Goal: Task Accomplishment & Management: Use online tool/utility

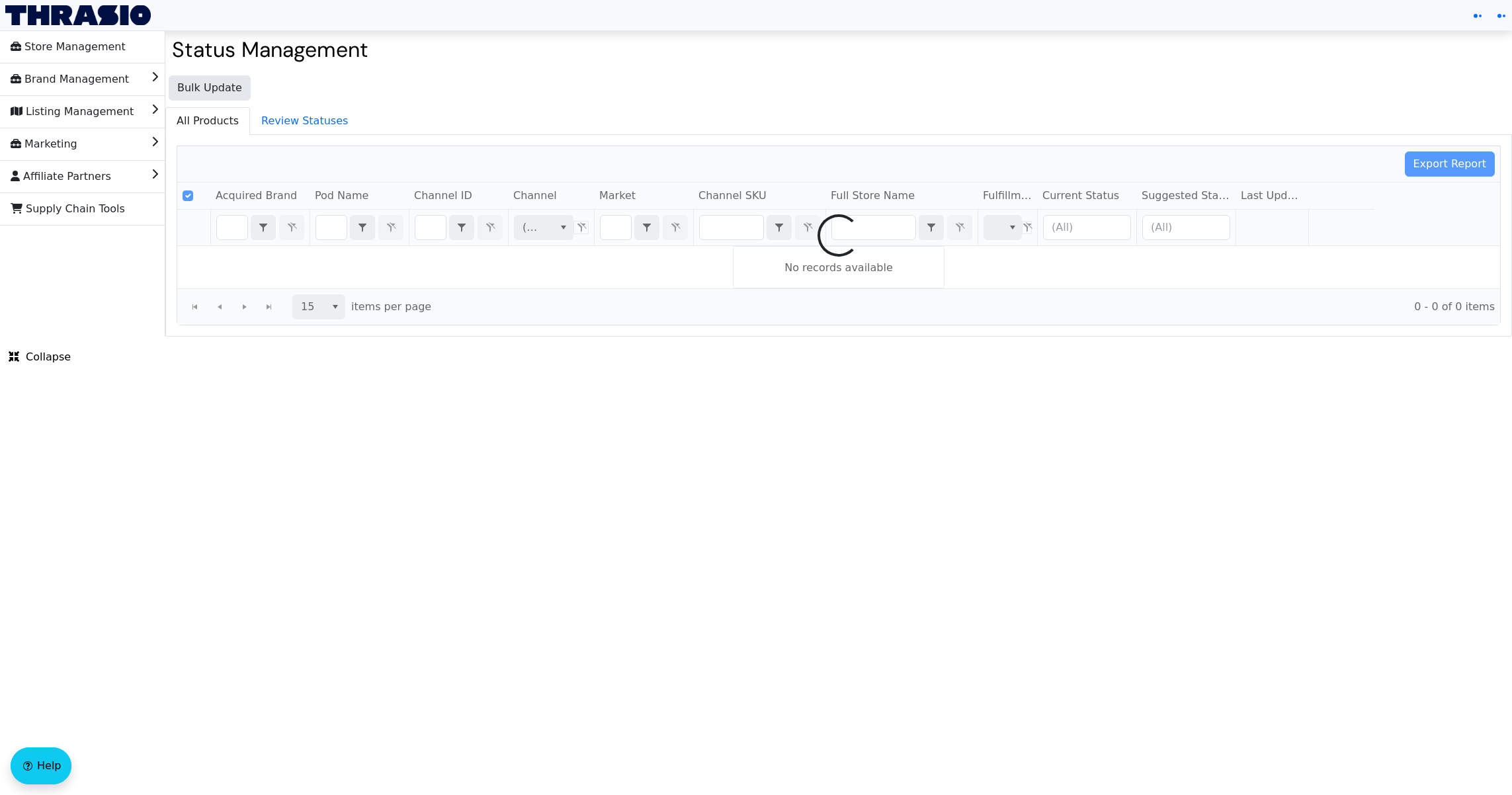
click at [432, 233] on div at bounding box center [838, 235] width 1323 height 179
checkbox input "false"
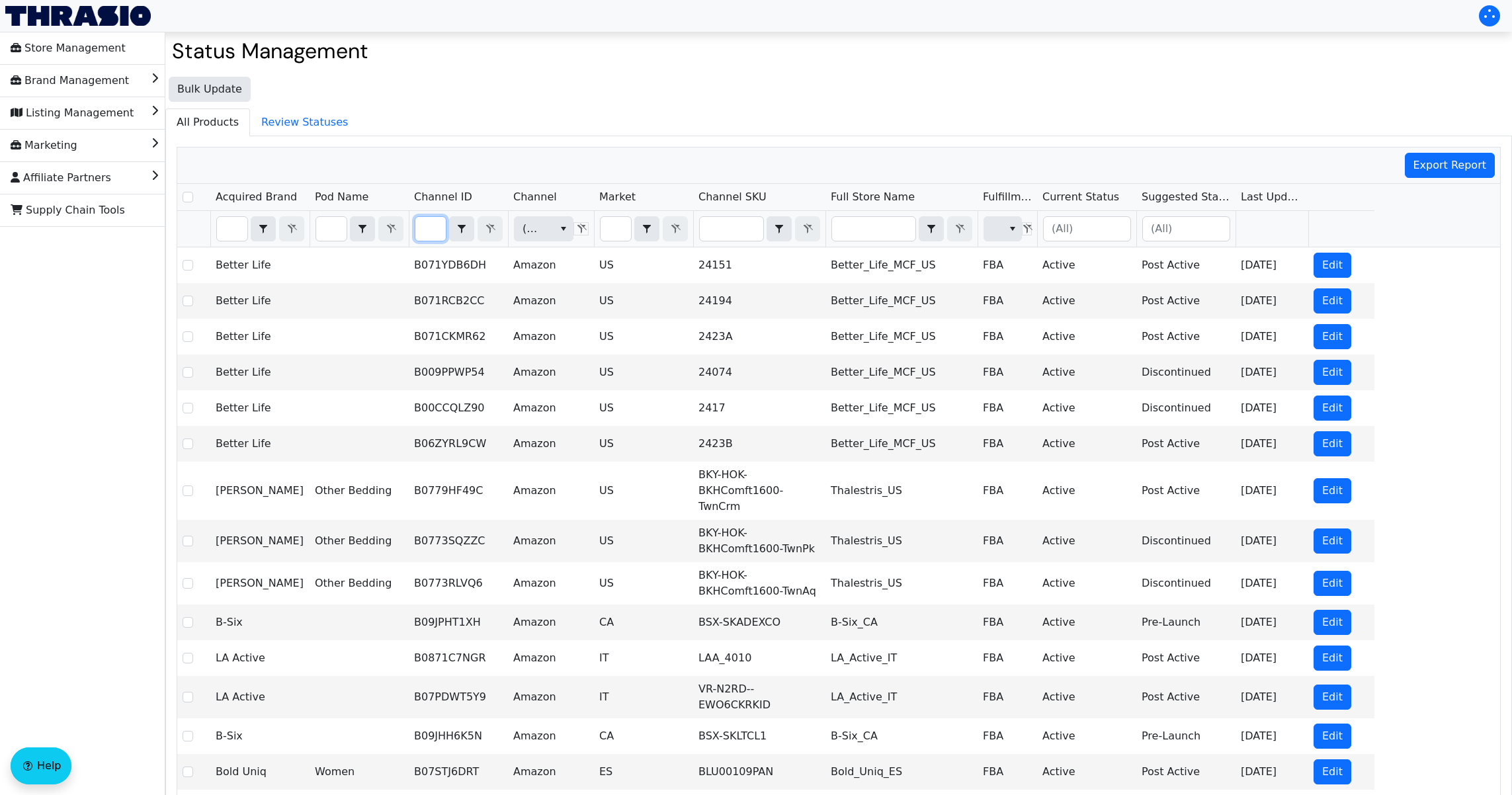
click at [431, 224] on input "Filter" at bounding box center [431, 229] width 30 height 24
type input "B081JVJ8PG"
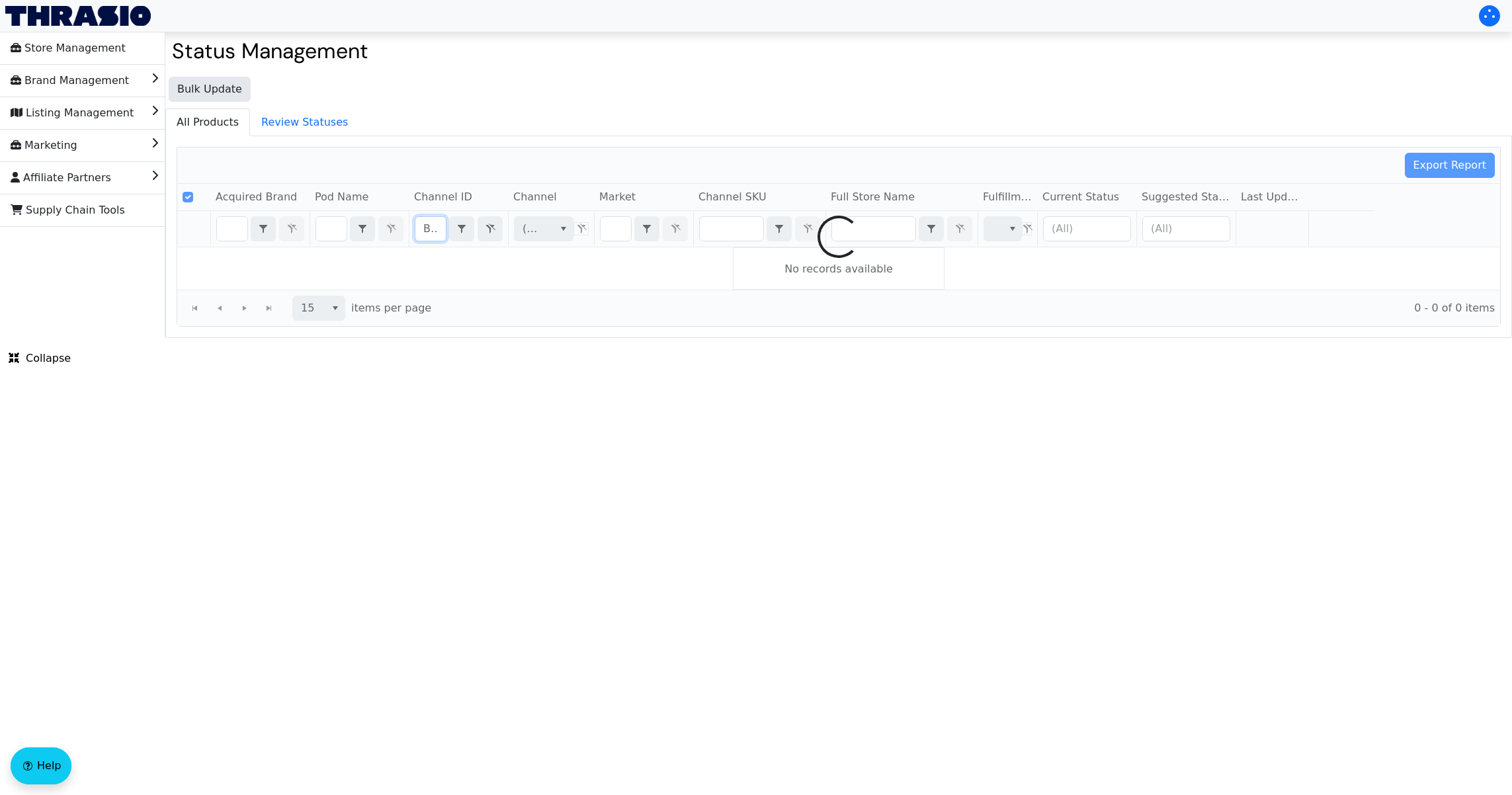
scroll to position [0, 47]
checkbox input "false"
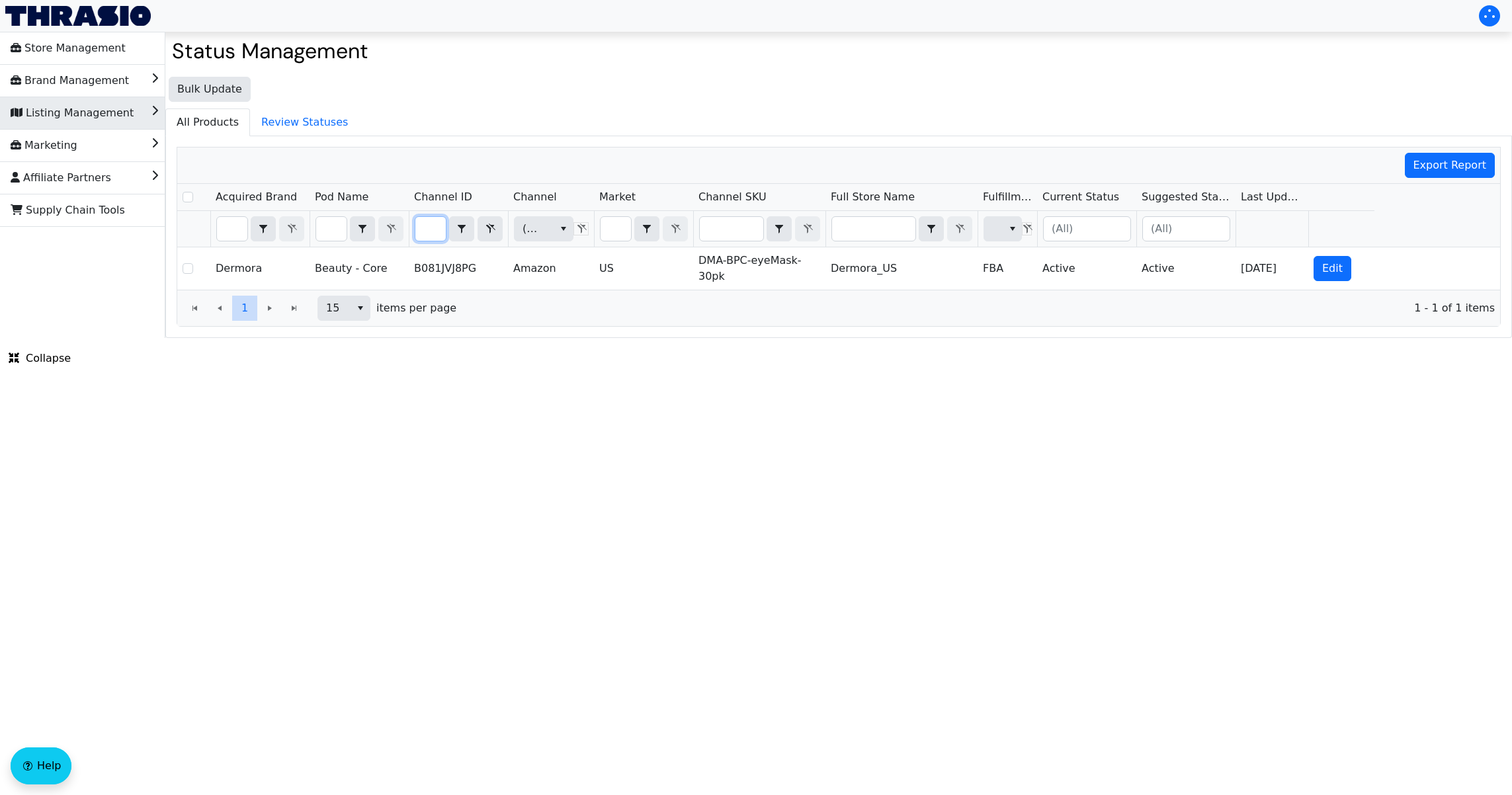
type input "B081JVJ8PG"
click at [132, 121] on li "Listing Management" at bounding box center [83, 113] width 165 height 32
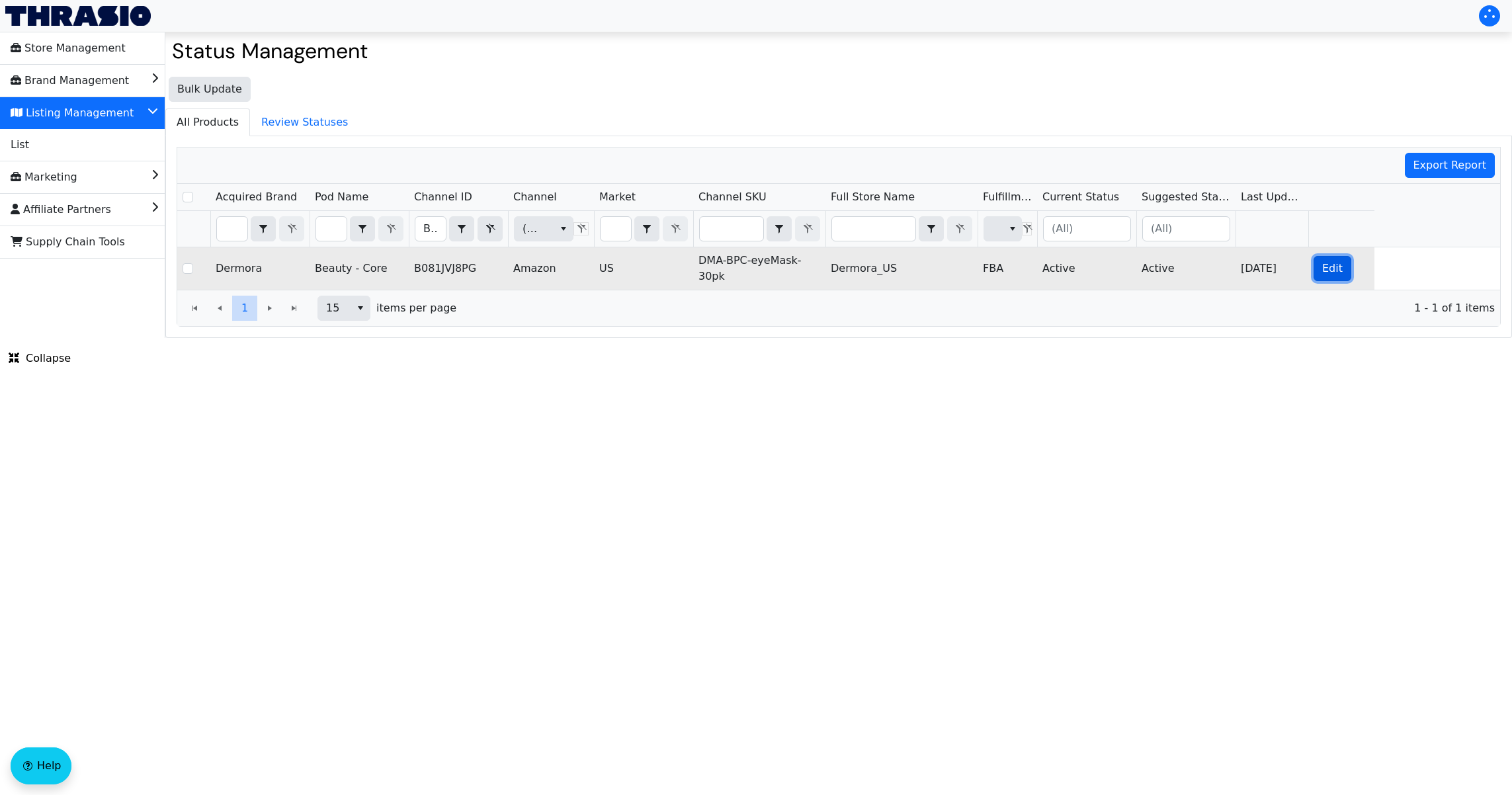
click at [1333, 266] on span "Edit" at bounding box center [1333, 268] width 20 height 16
checkbox input "true"
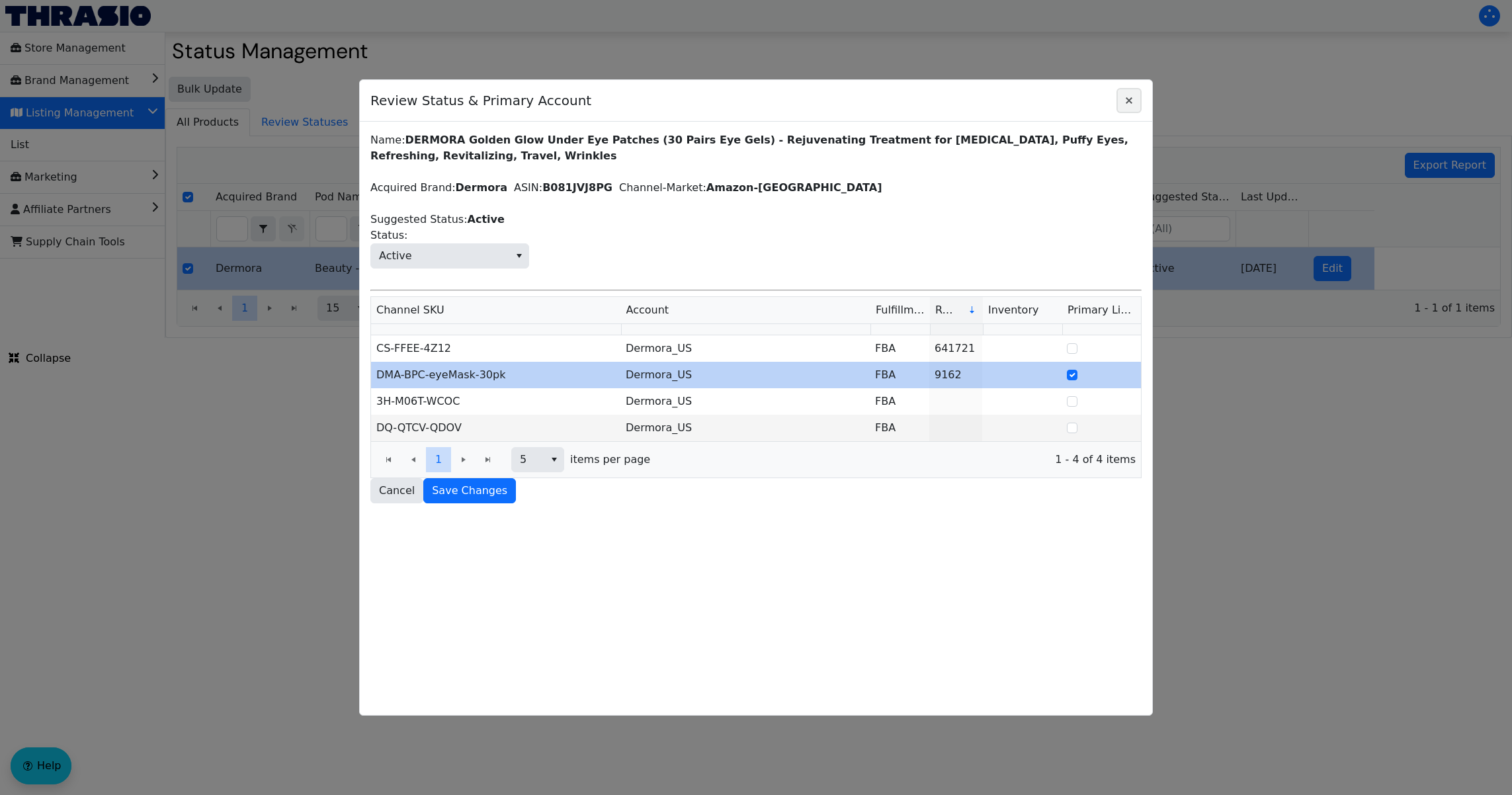
click at [1129, 105] on icon "Close" at bounding box center [1129, 100] width 16 height 11
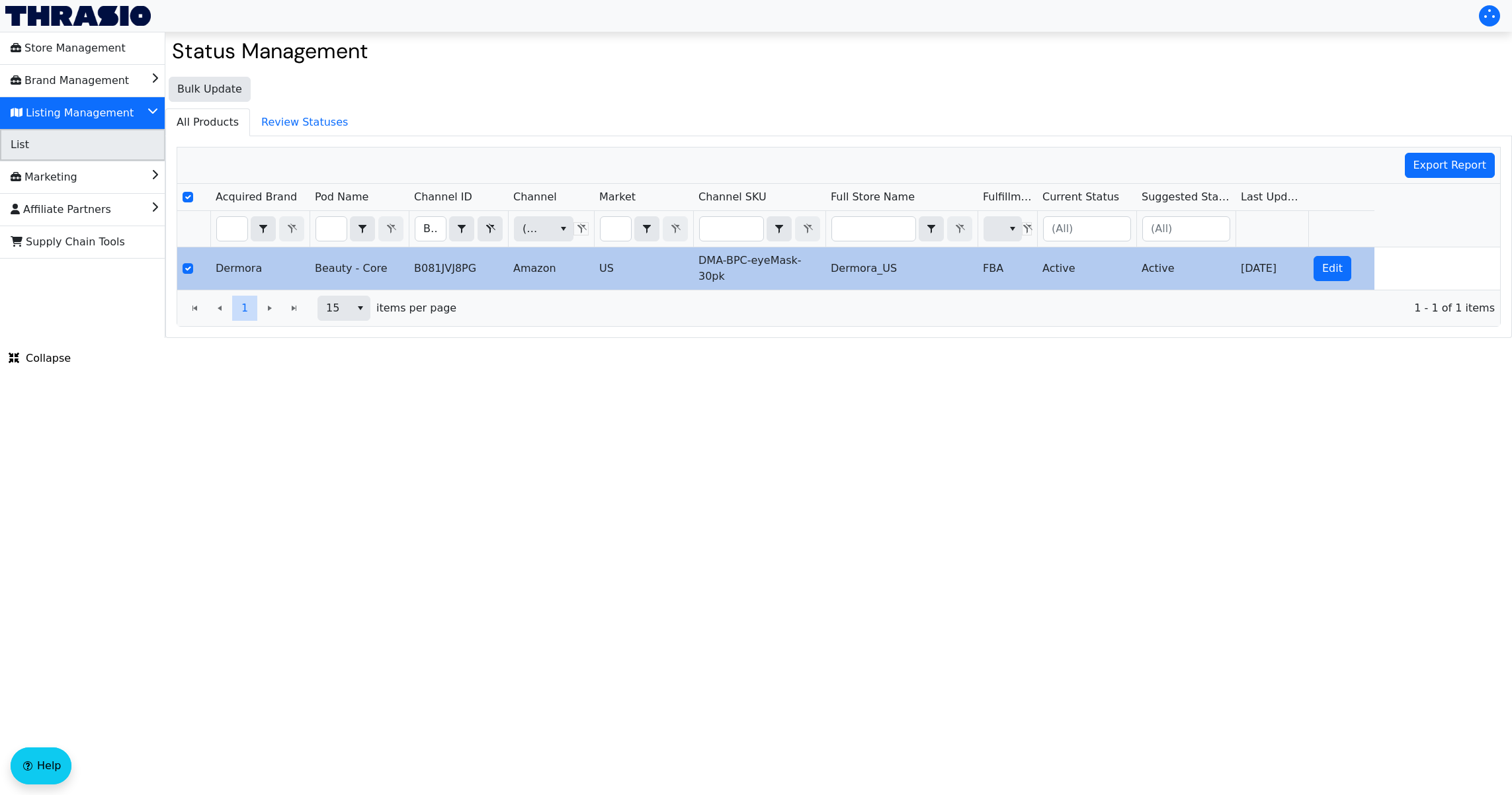
click at [106, 152] on li "List" at bounding box center [83, 145] width 165 height 32
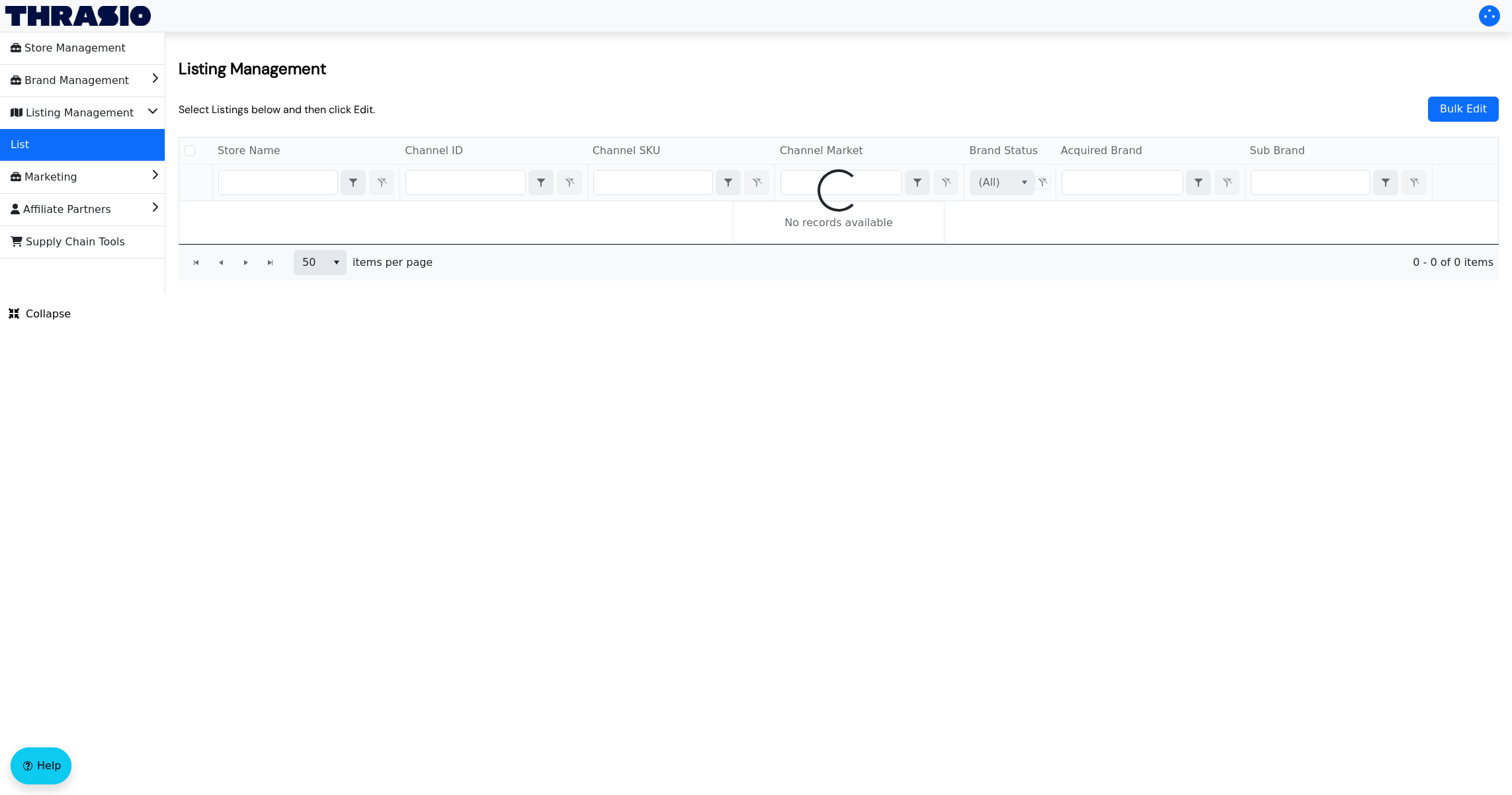
checkbox input "false"
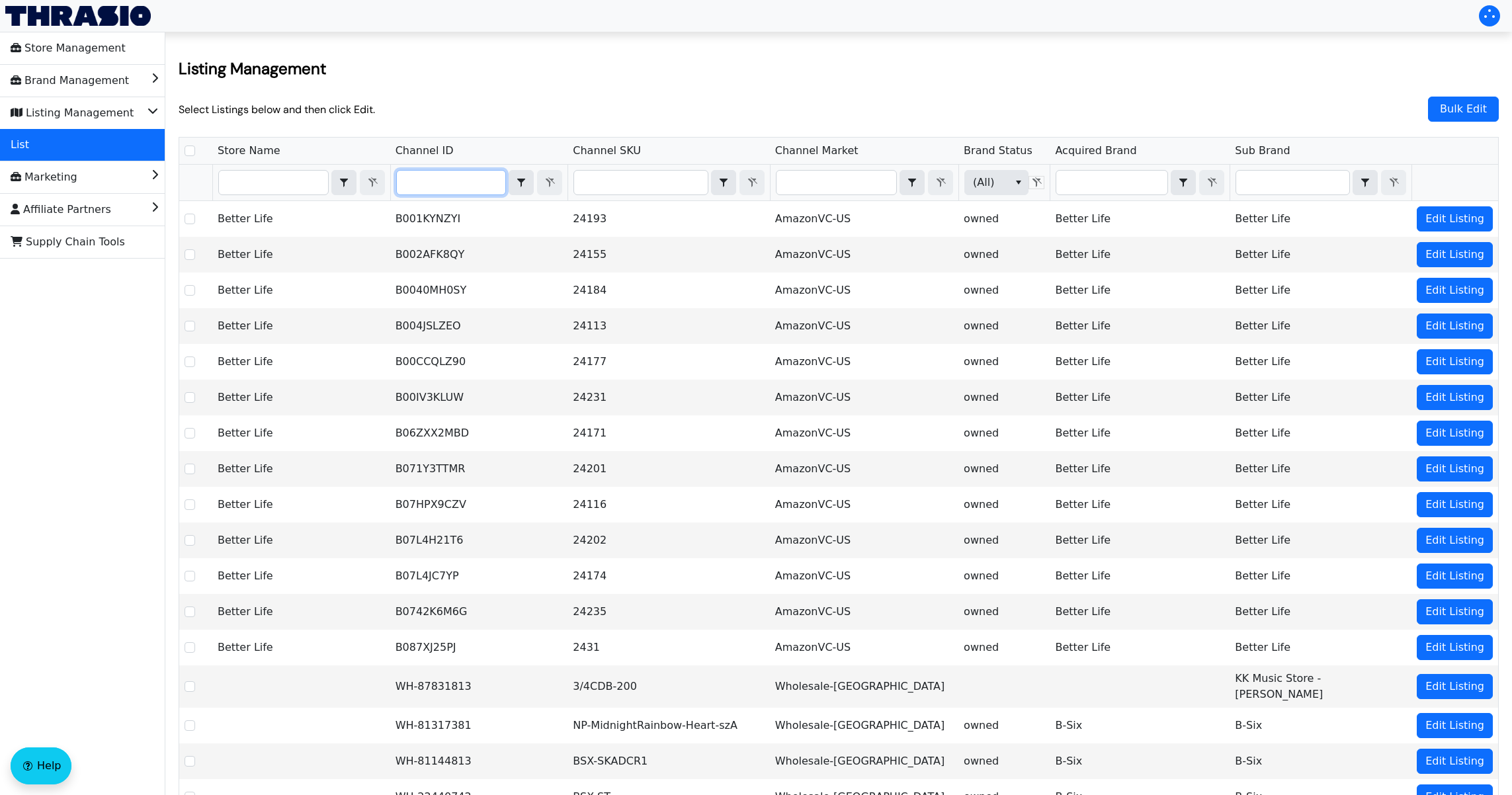
click at [424, 171] on input "Filter" at bounding box center [451, 182] width 109 height 24
type input "B081JVJ8PG"
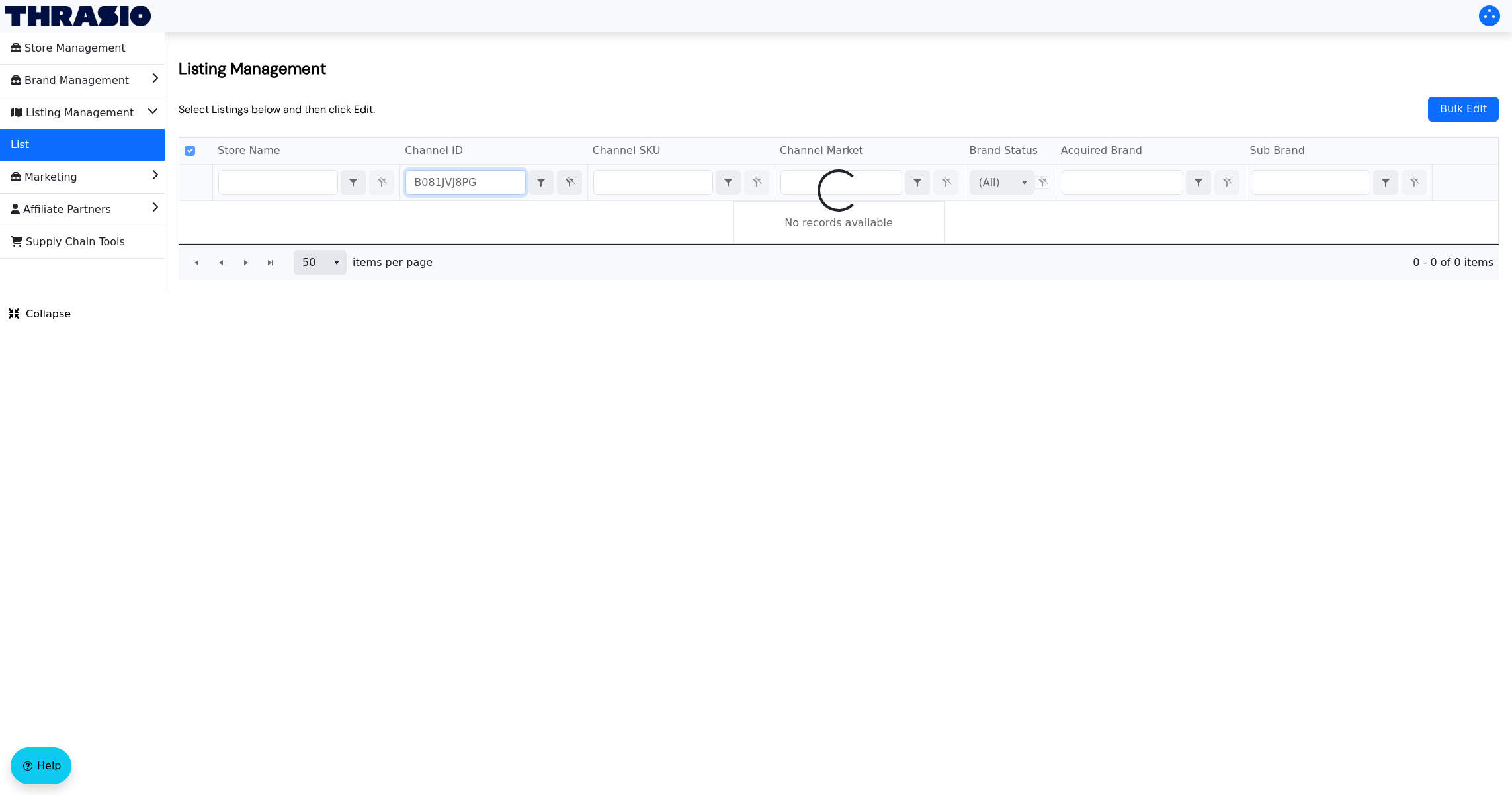
checkbox input "false"
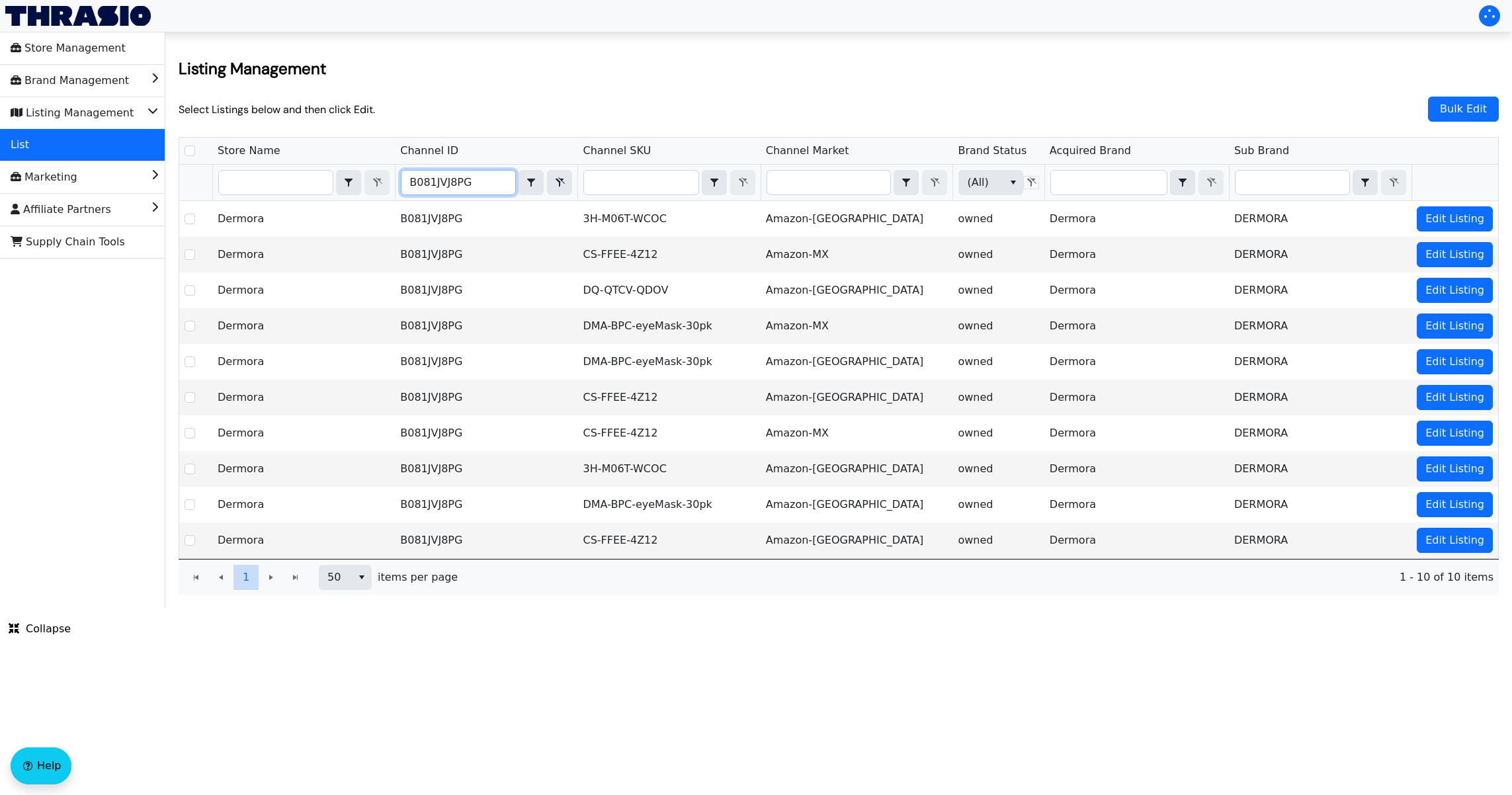
type input "B081JVJ8PG"
click at [528, 608] on html "Store Management Brand Management Listing Management List Marketing Affiliate P…" at bounding box center [756, 304] width 1512 height 608
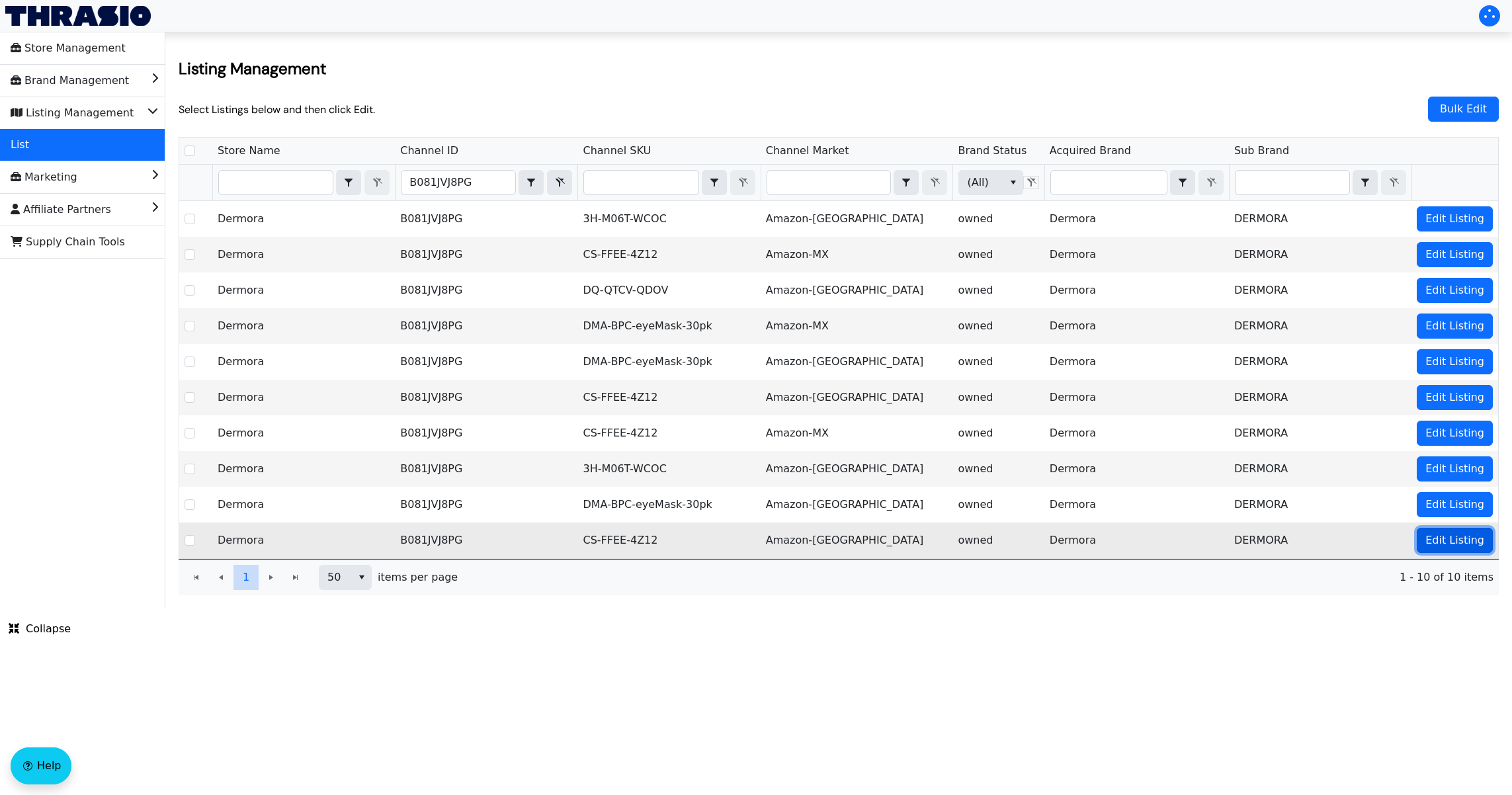
click at [1463, 544] on span "Edit Listing" at bounding box center [1455, 540] width 59 height 16
checkbox input "true"
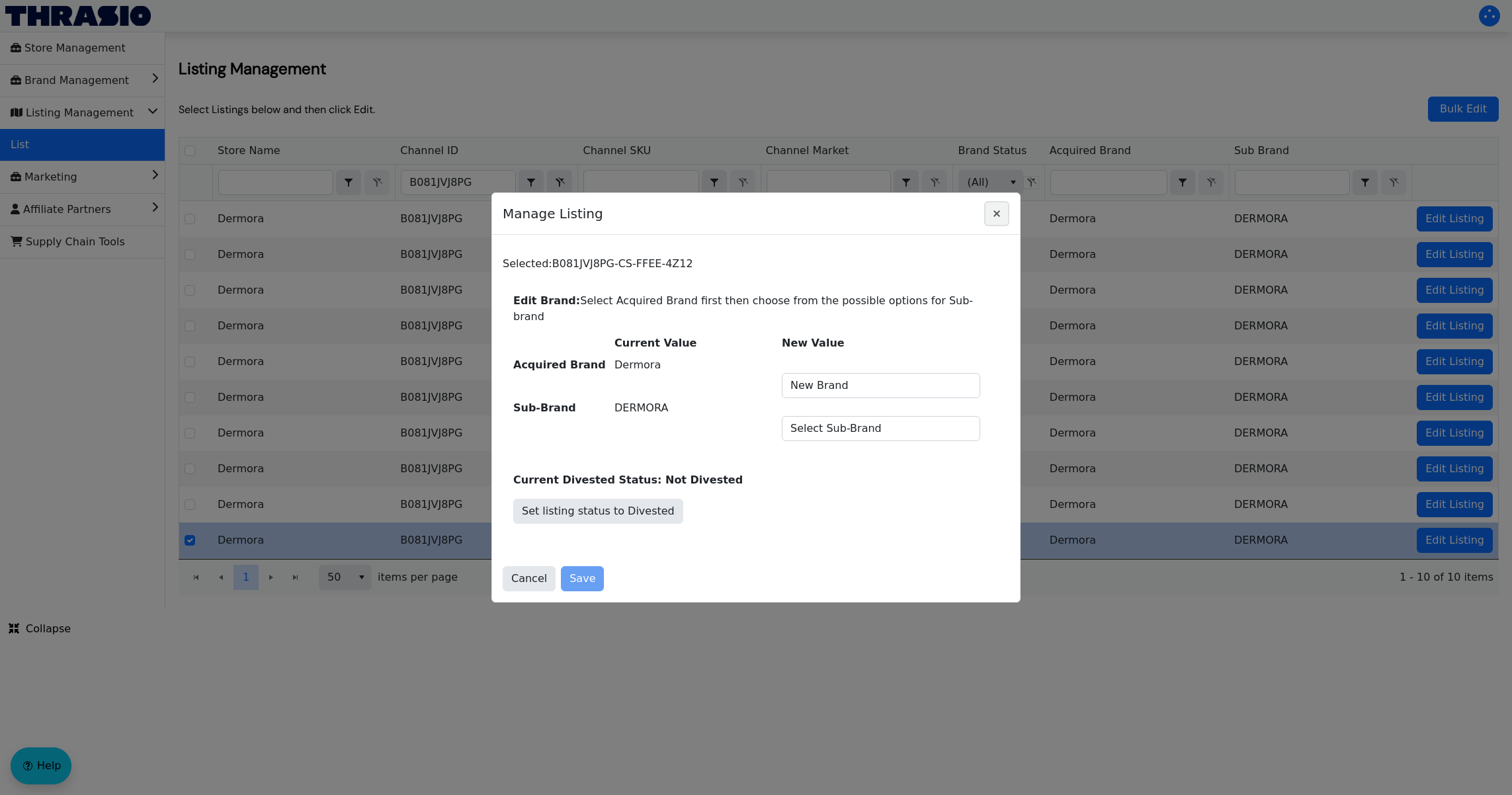
click at [999, 219] on icon "Close" at bounding box center [997, 214] width 16 height 11
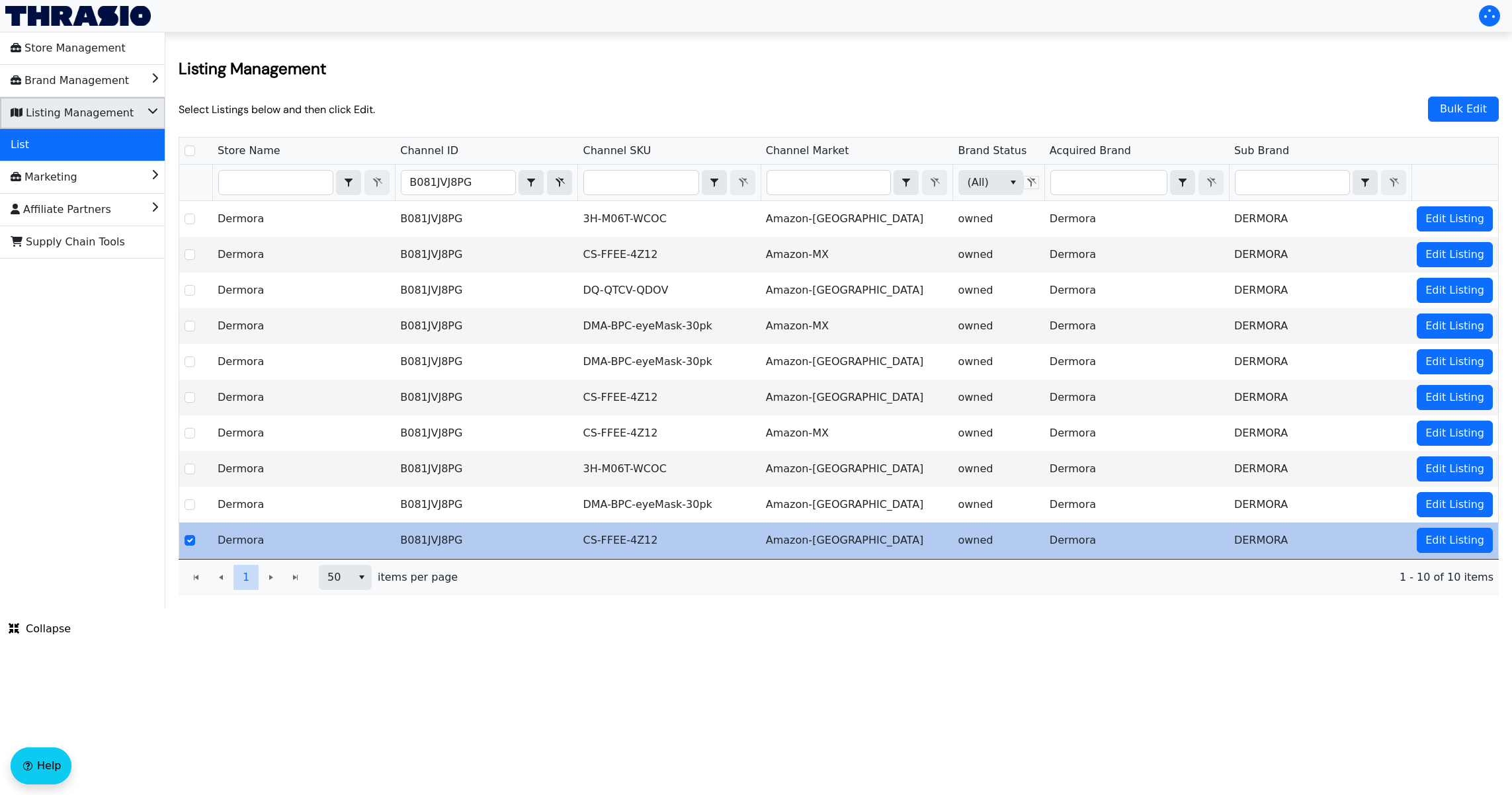
click at [133, 117] on li "Listing Management" at bounding box center [83, 113] width 165 height 32
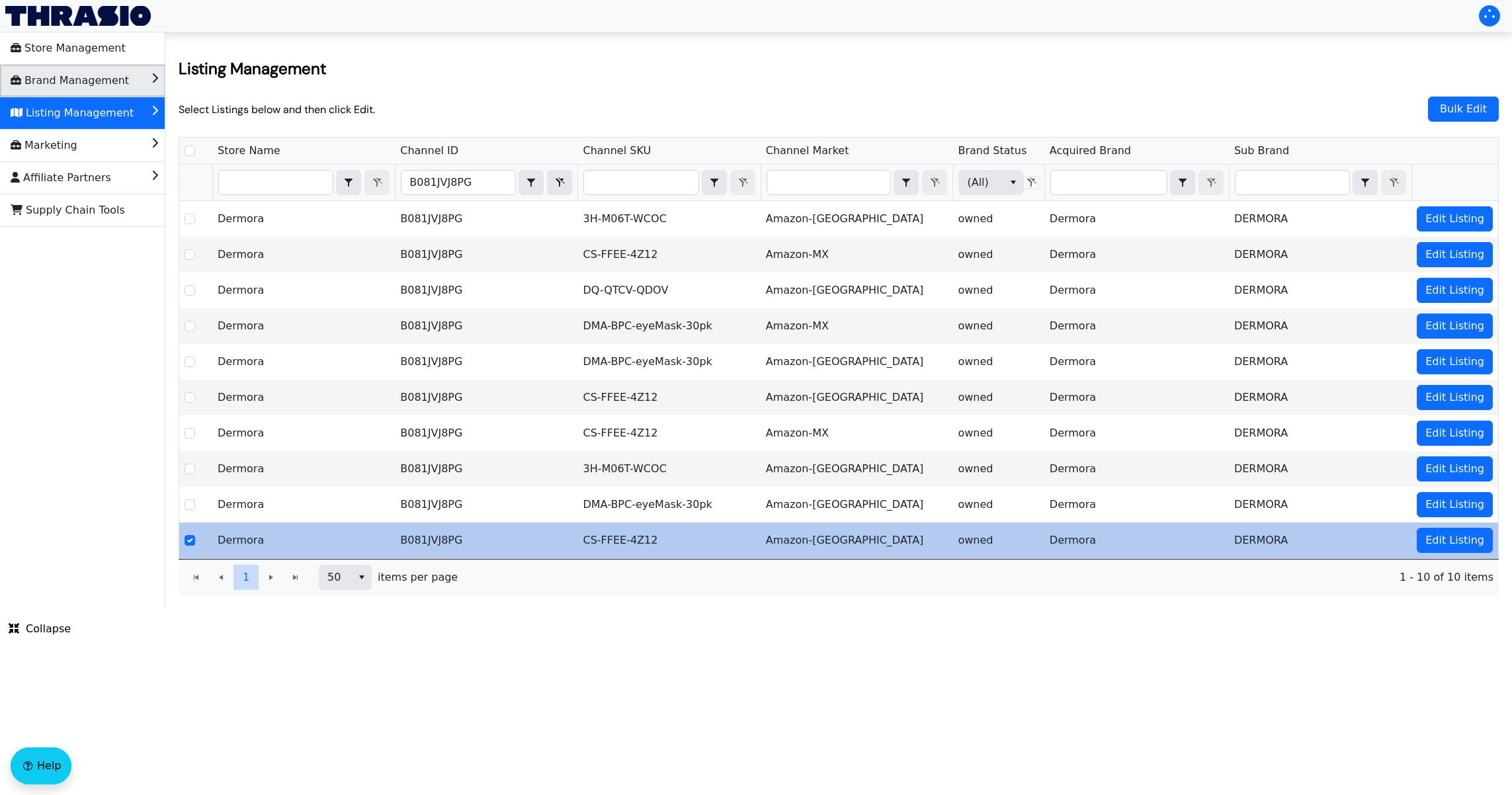
click at [137, 82] on li "Brand Management" at bounding box center [83, 81] width 165 height 32
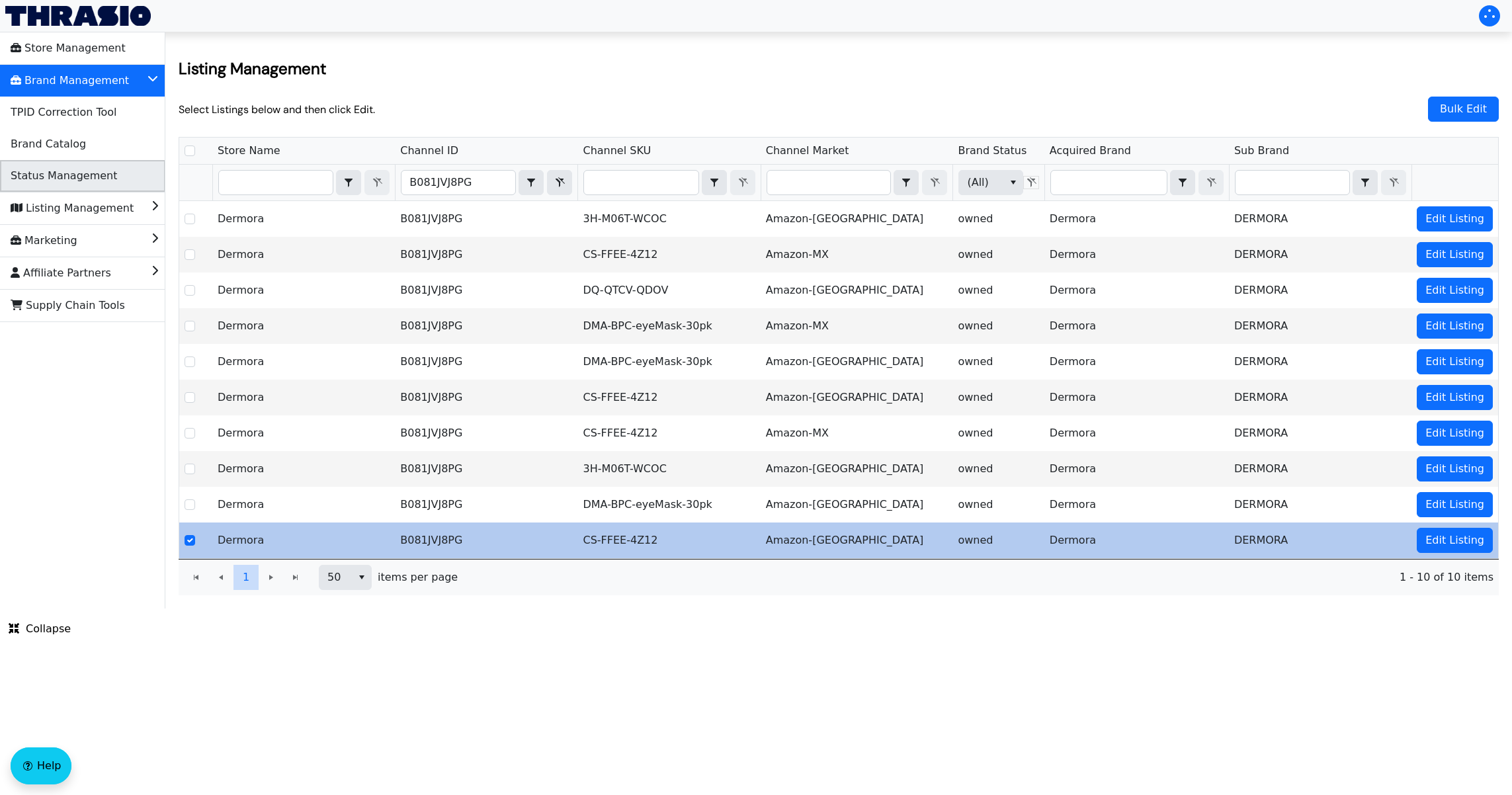
click at [102, 176] on span "Status Management" at bounding box center [64, 176] width 106 height 21
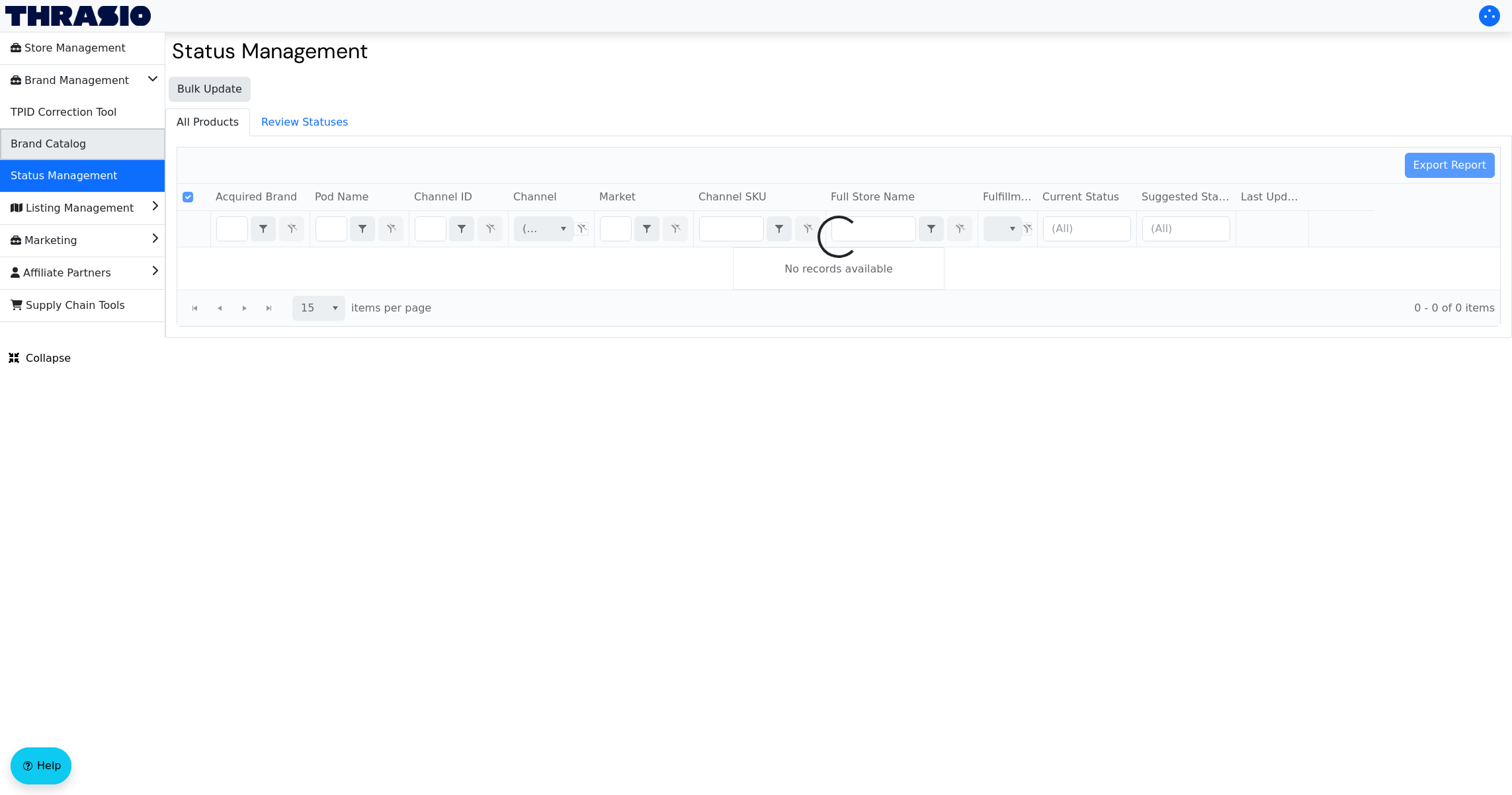
click at [80, 143] on li "Brand Catalog" at bounding box center [83, 144] width 165 height 32
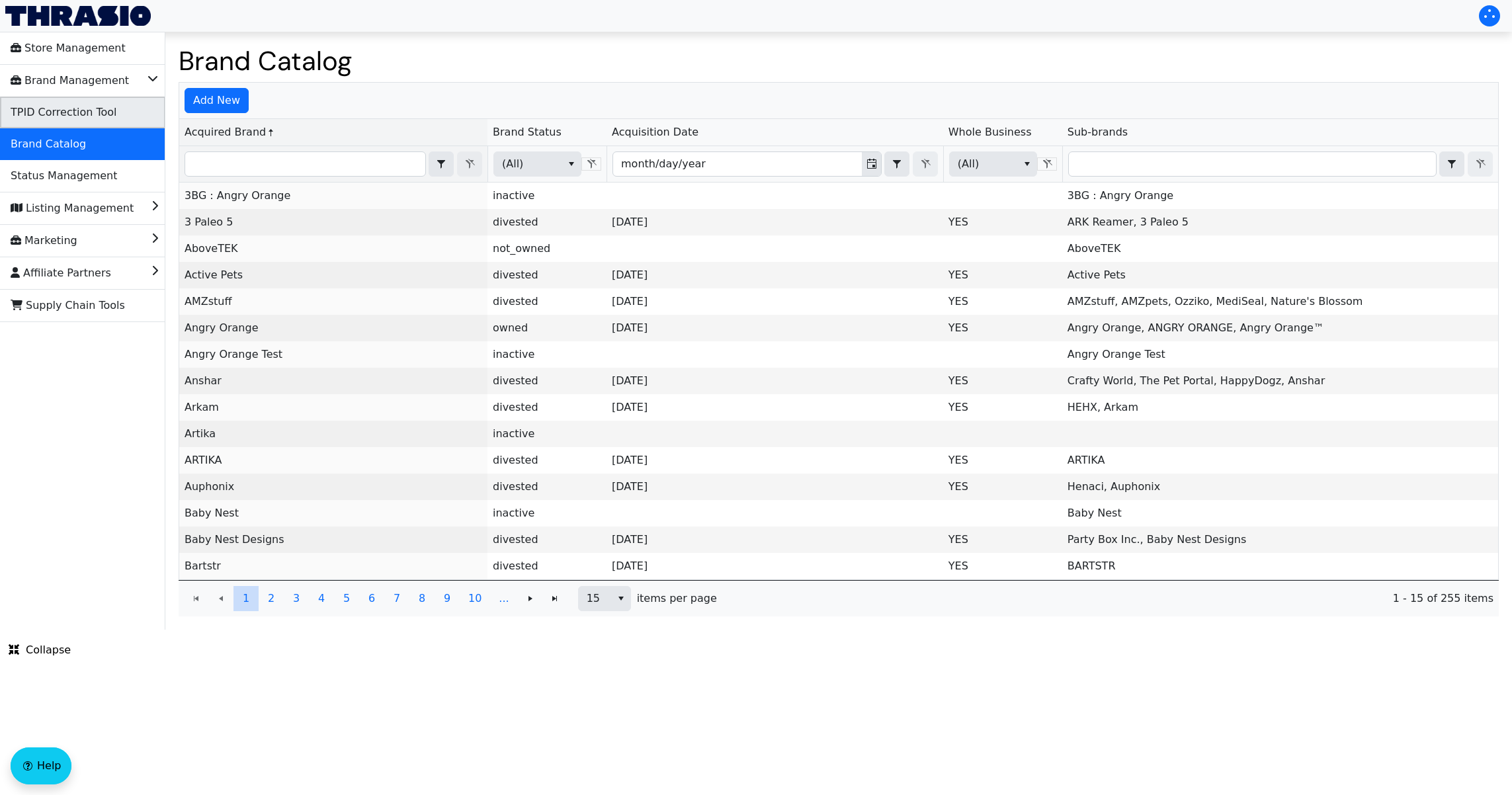
click at [122, 114] on li "TPID Correction Tool" at bounding box center [83, 112] width 165 height 32
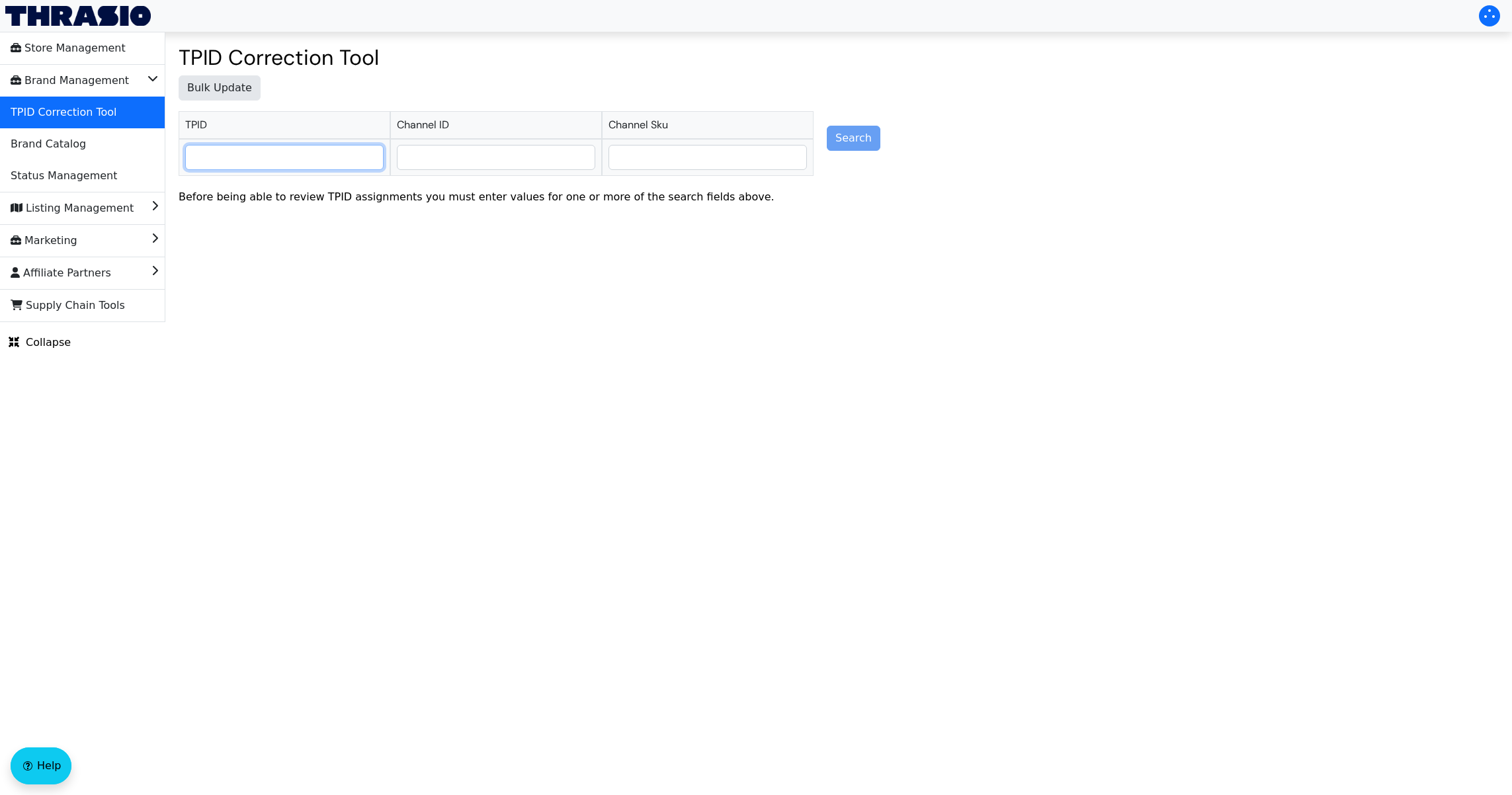
click at [299, 154] on input "text" at bounding box center [285, 157] width 198 height 24
click at [303, 322] on html "Store Management Brand Management TPID Correction Tool Brand Catalog Status Man…" at bounding box center [756, 161] width 1512 height 322
click at [92, 181] on span "Status Management" at bounding box center [64, 176] width 106 height 21
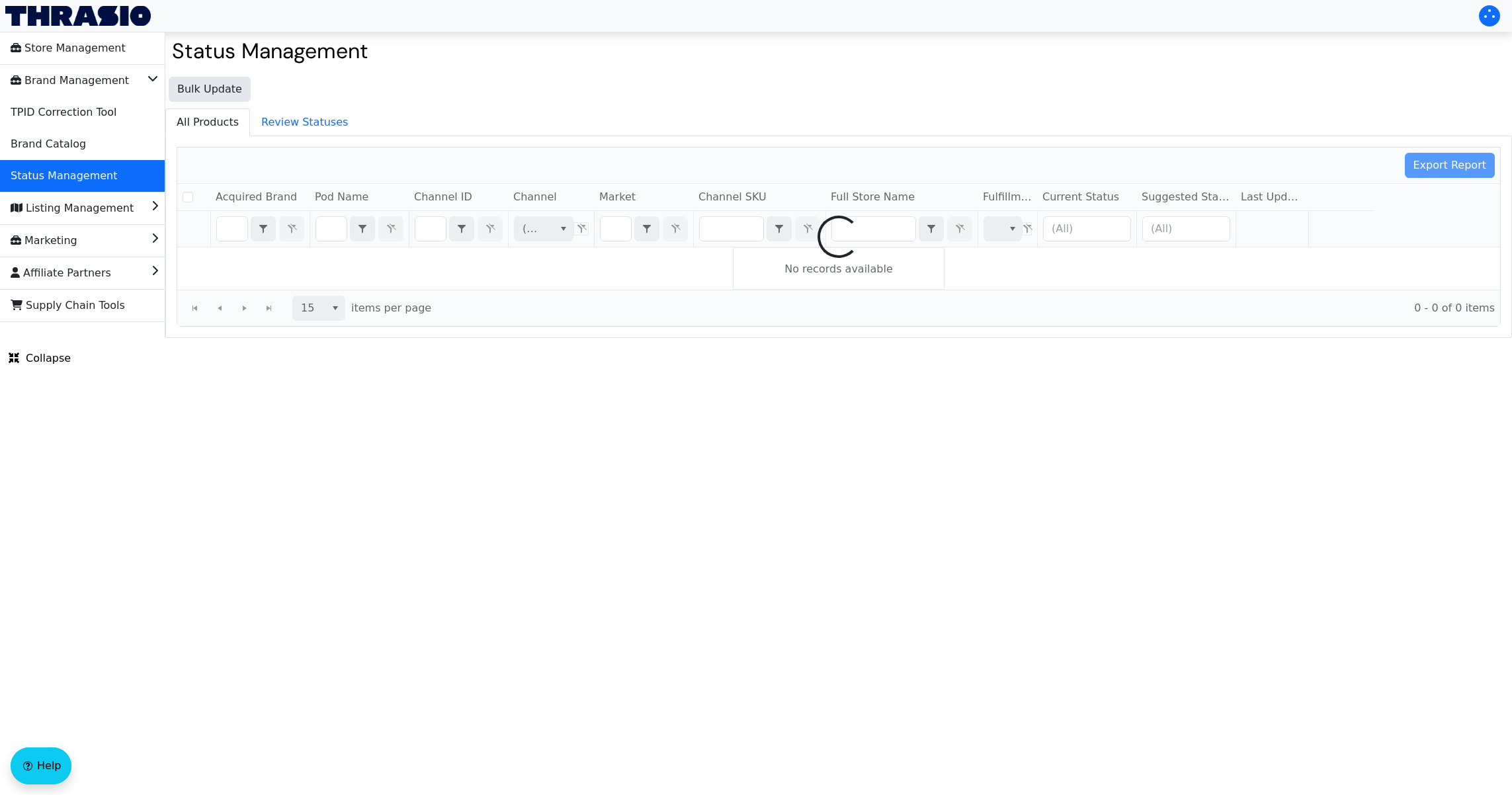
checkbox input "false"
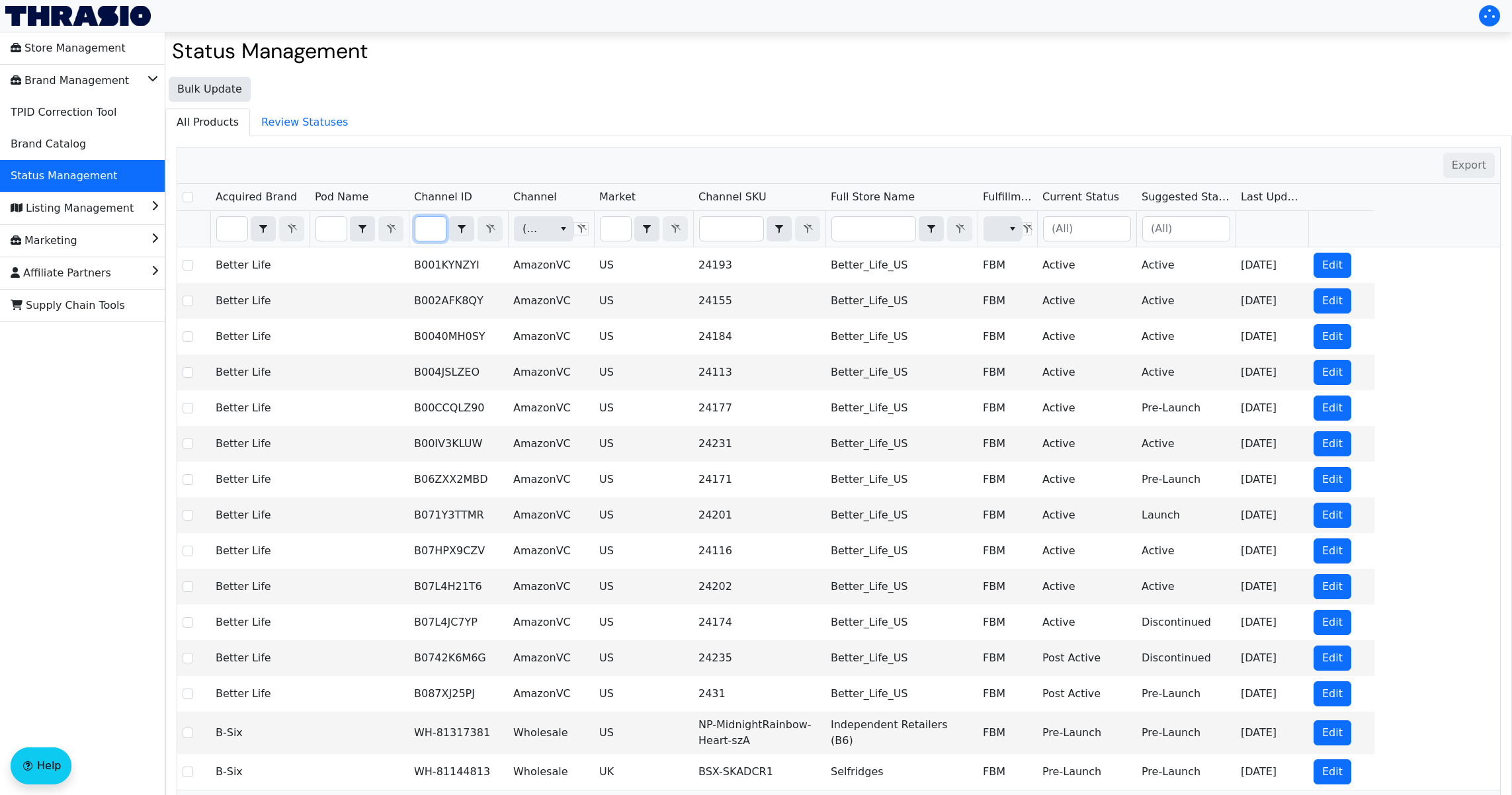
click at [420, 231] on input "Filter" at bounding box center [431, 229] width 30 height 24
type input "B081JVJ8PG"
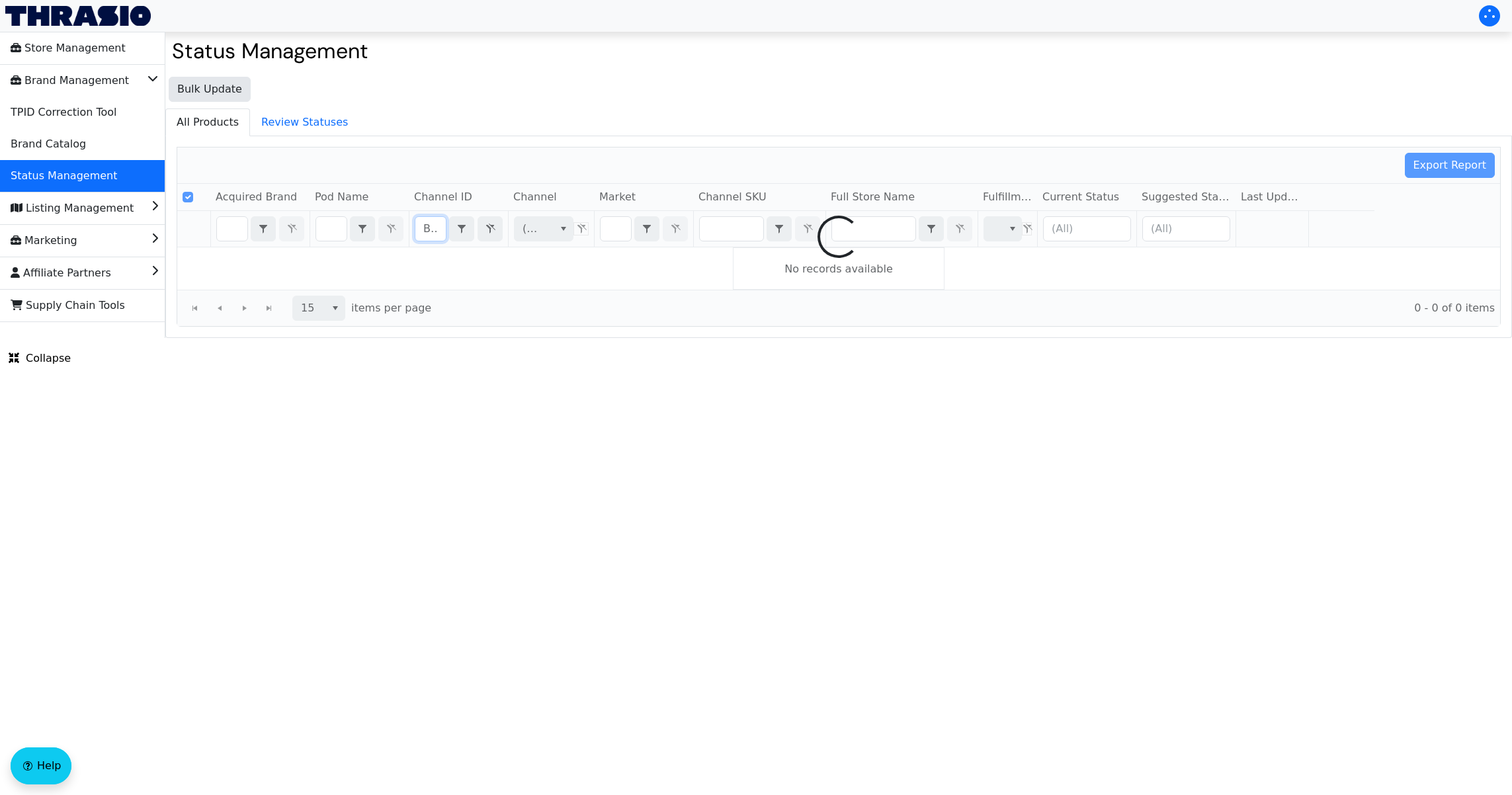
scroll to position [0, 47]
checkbox input "false"
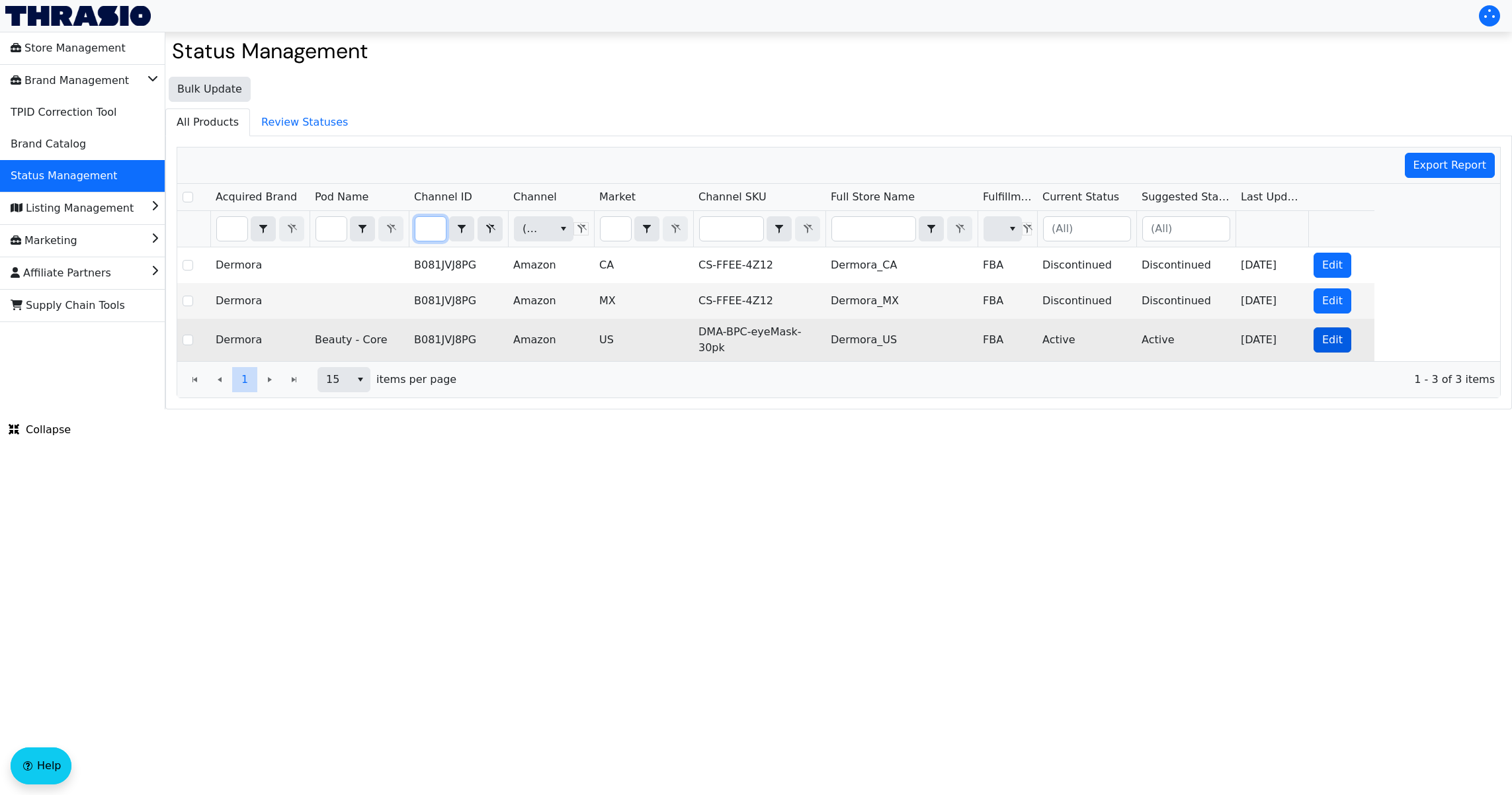
type input "B081JVJ8PG"
click at [1324, 346] on span "Edit" at bounding box center [1333, 339] width 20 height 16
checkbox input "true"
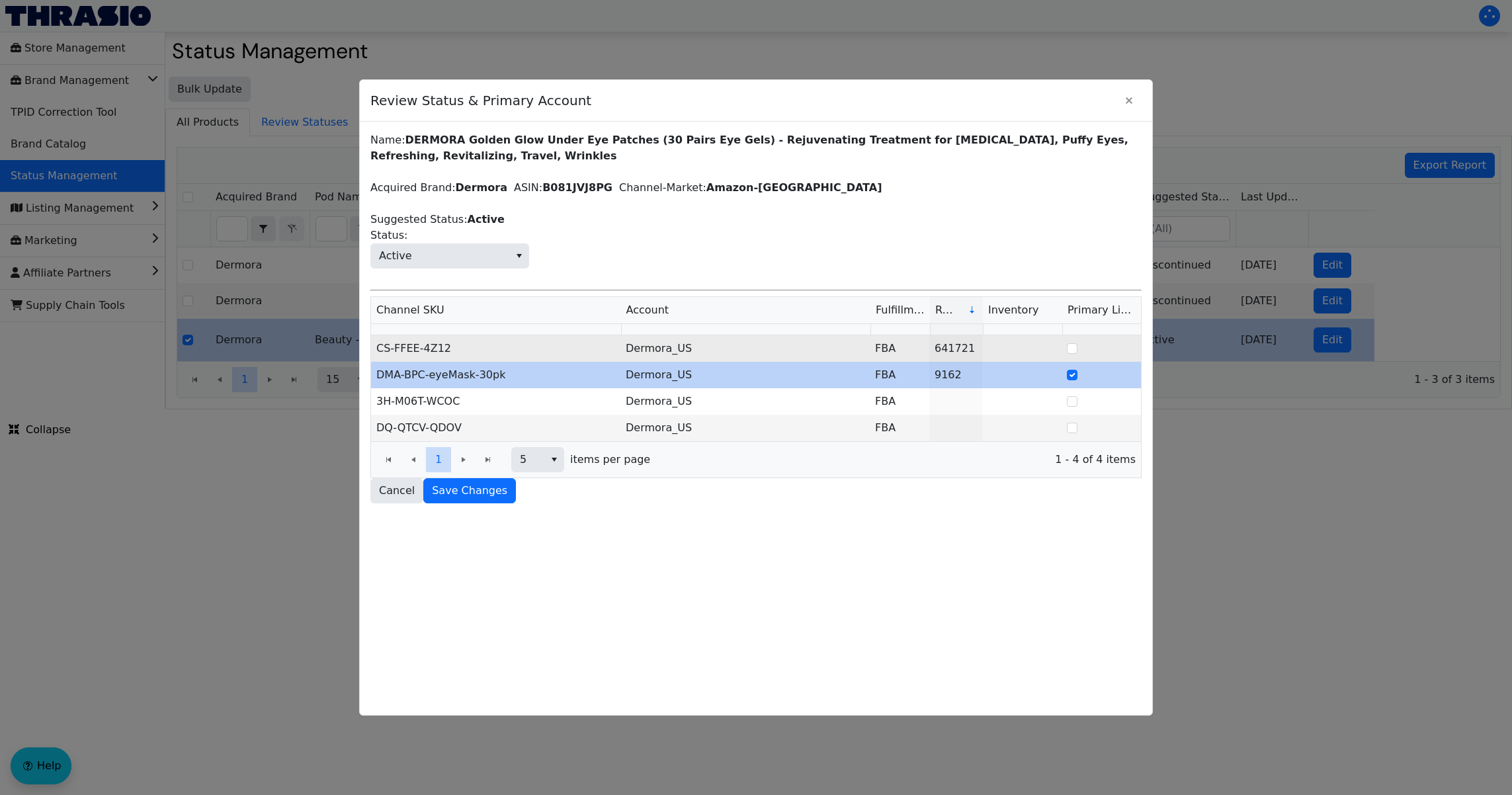
click at [469, 347] on td "CS-FFEE-4Z12" at bounding box center [496, 348] width 249 height 26
drag, startPoint x: 448, startPoint y: 350, endPoint x: 373, endPoint y: 354, distance: 75.1
click at [373, 354] on td "CS-FFEE-4Z12" at bounding box center [496, 348] width 249 height 26
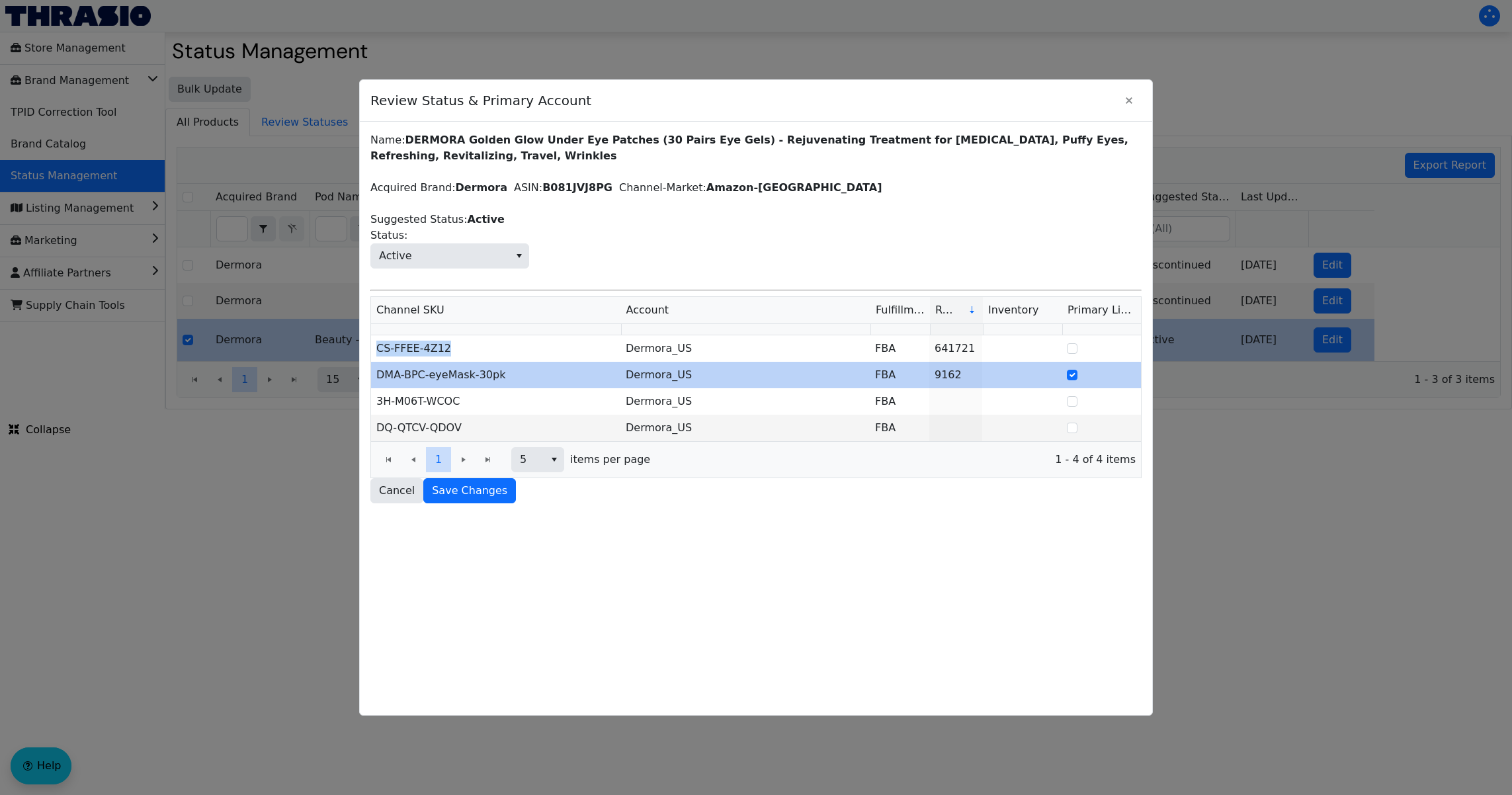
copy td "CS-FFEE-4Z12"
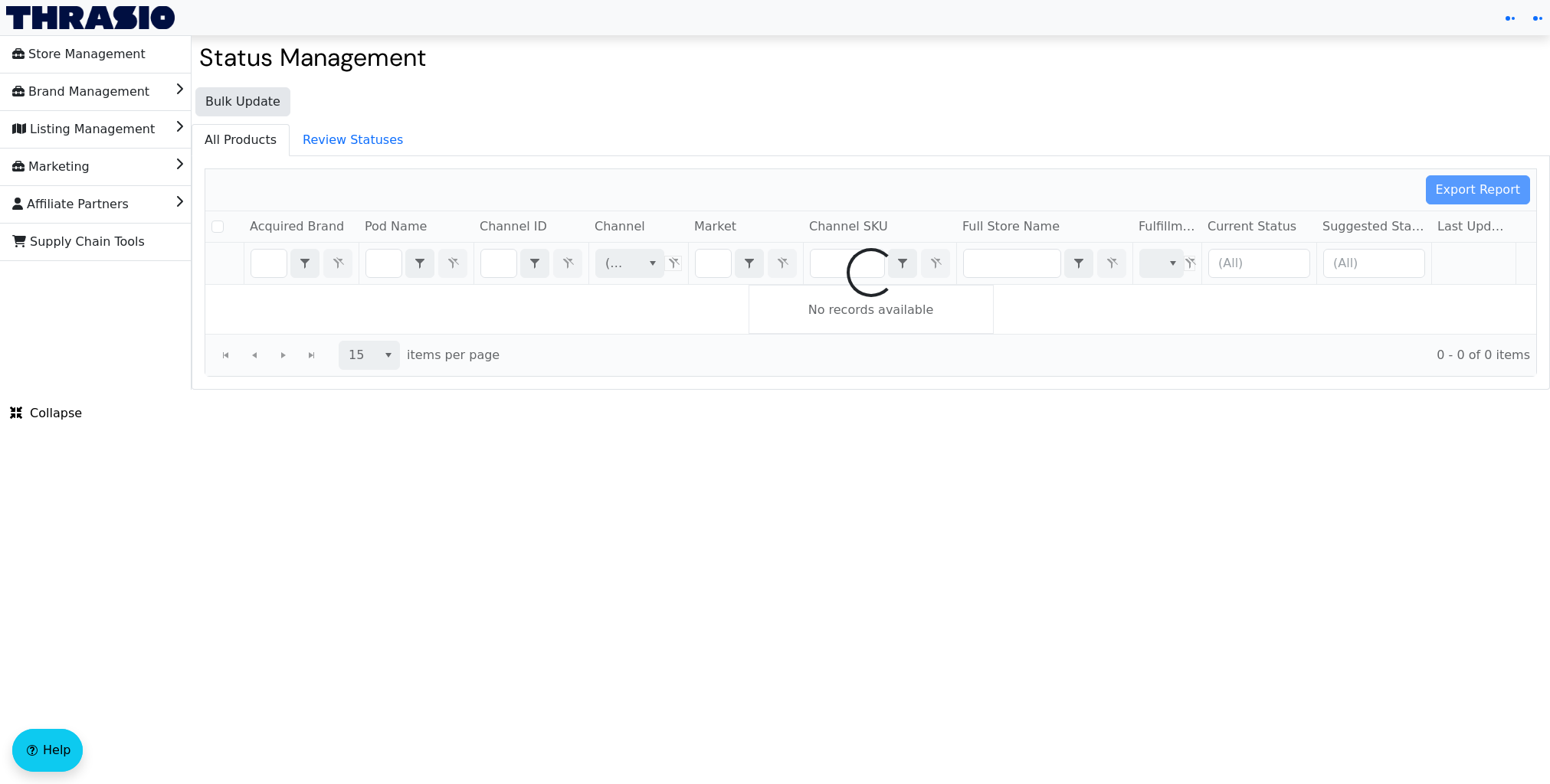
checkbox input "false"
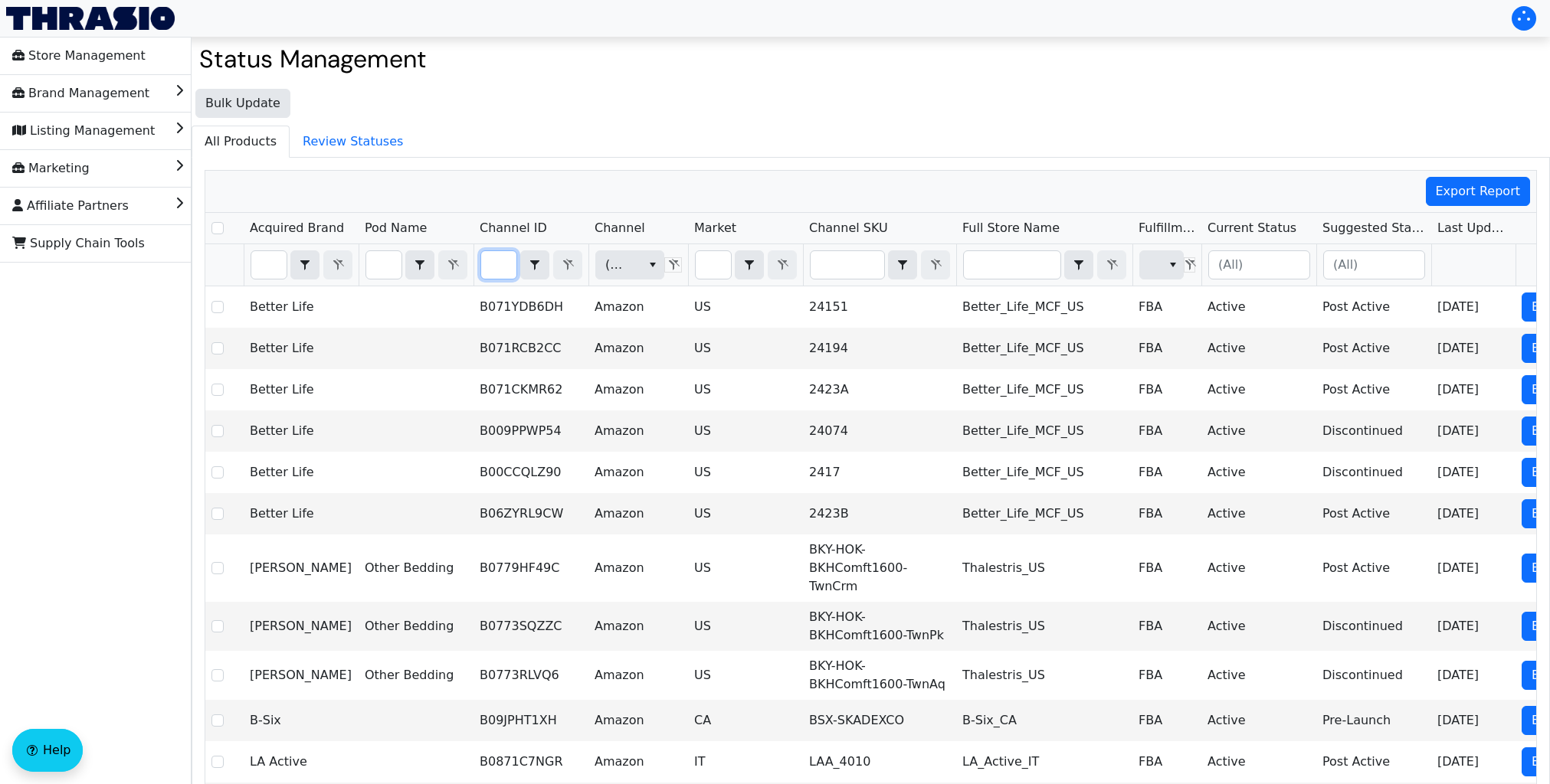
click at [496, 273] on input "Filter" at bounding box center [499, 265] width 35 height 27
type input "B003PWS9AI"
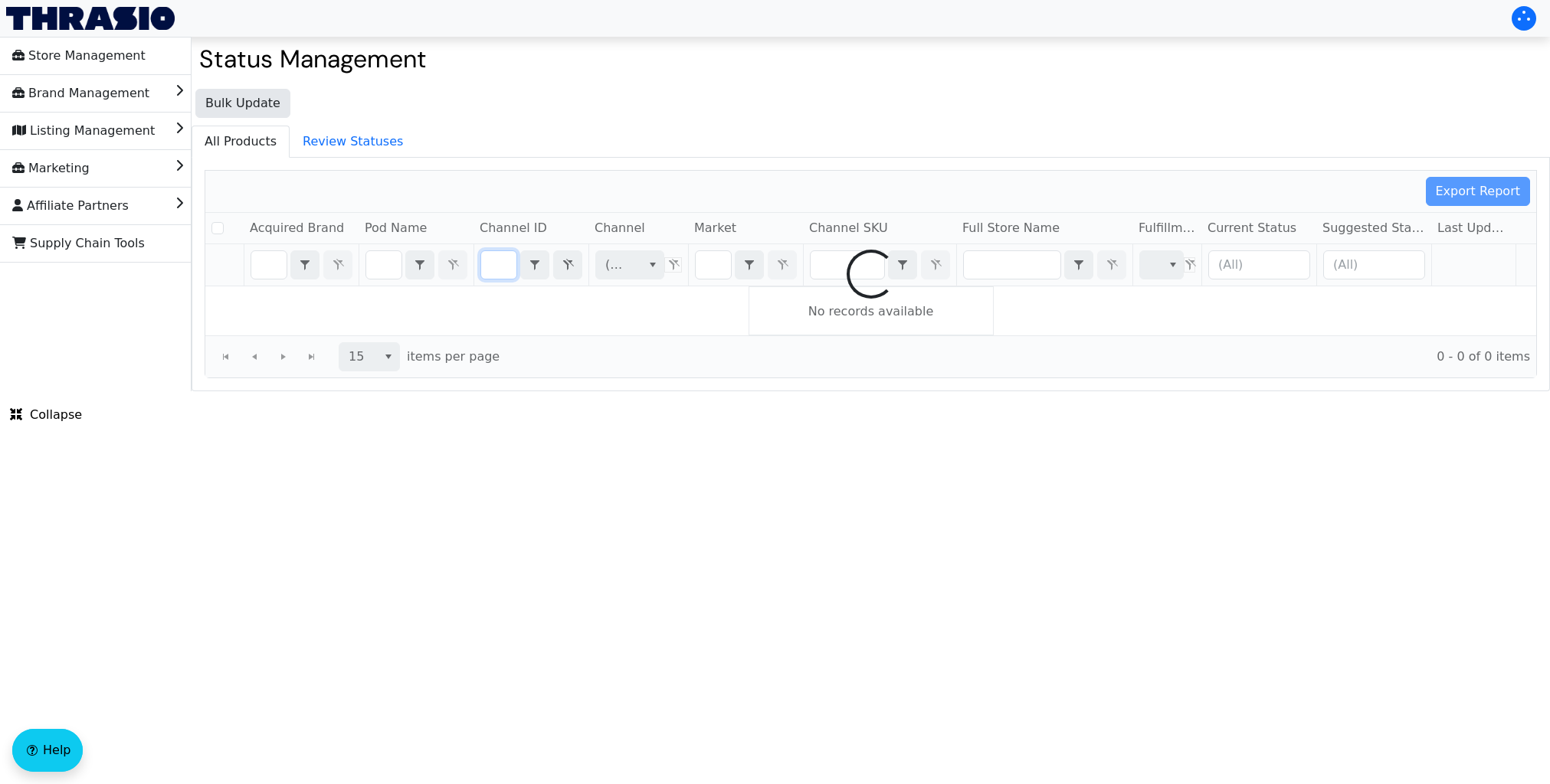
checkbox input "false"
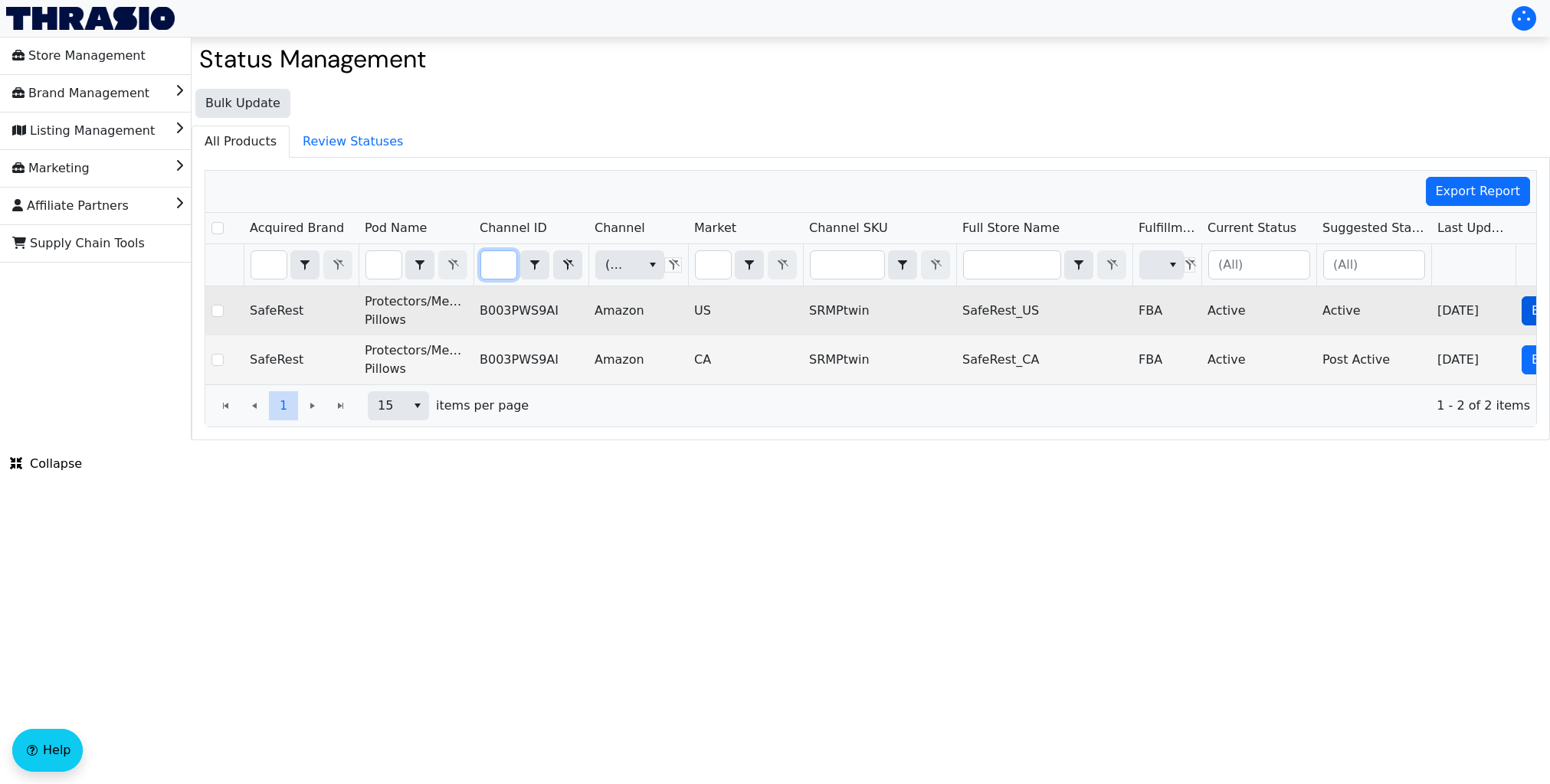
type input "B003PWS9AI"
click at [1528, 310] on button "Edit" at bounding box center [1543, 311] width 44 height 29
checkbox input "true"
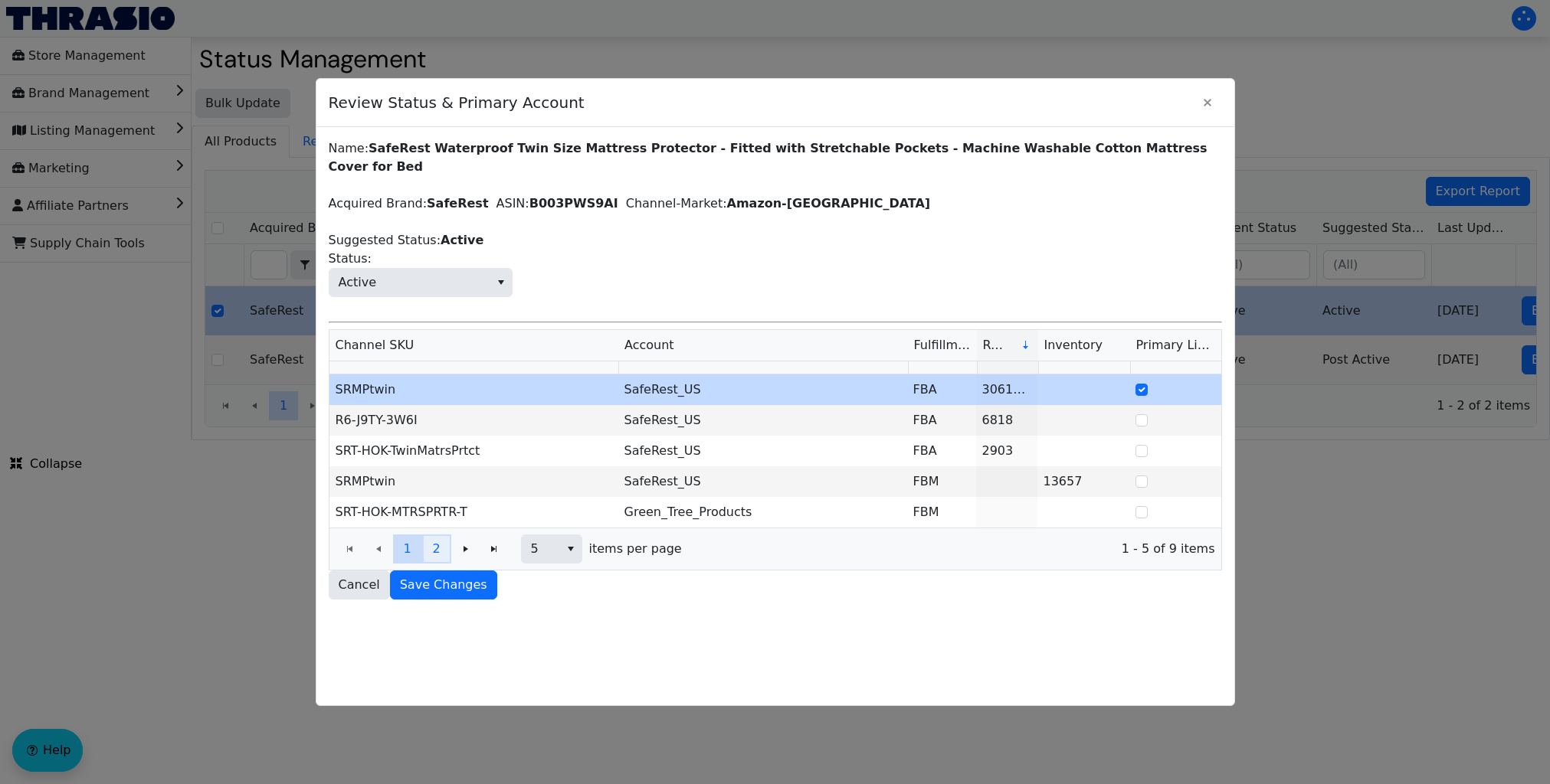
click at [434, 540] on span "2" at bounding box center [436, 548] width 8 height 19
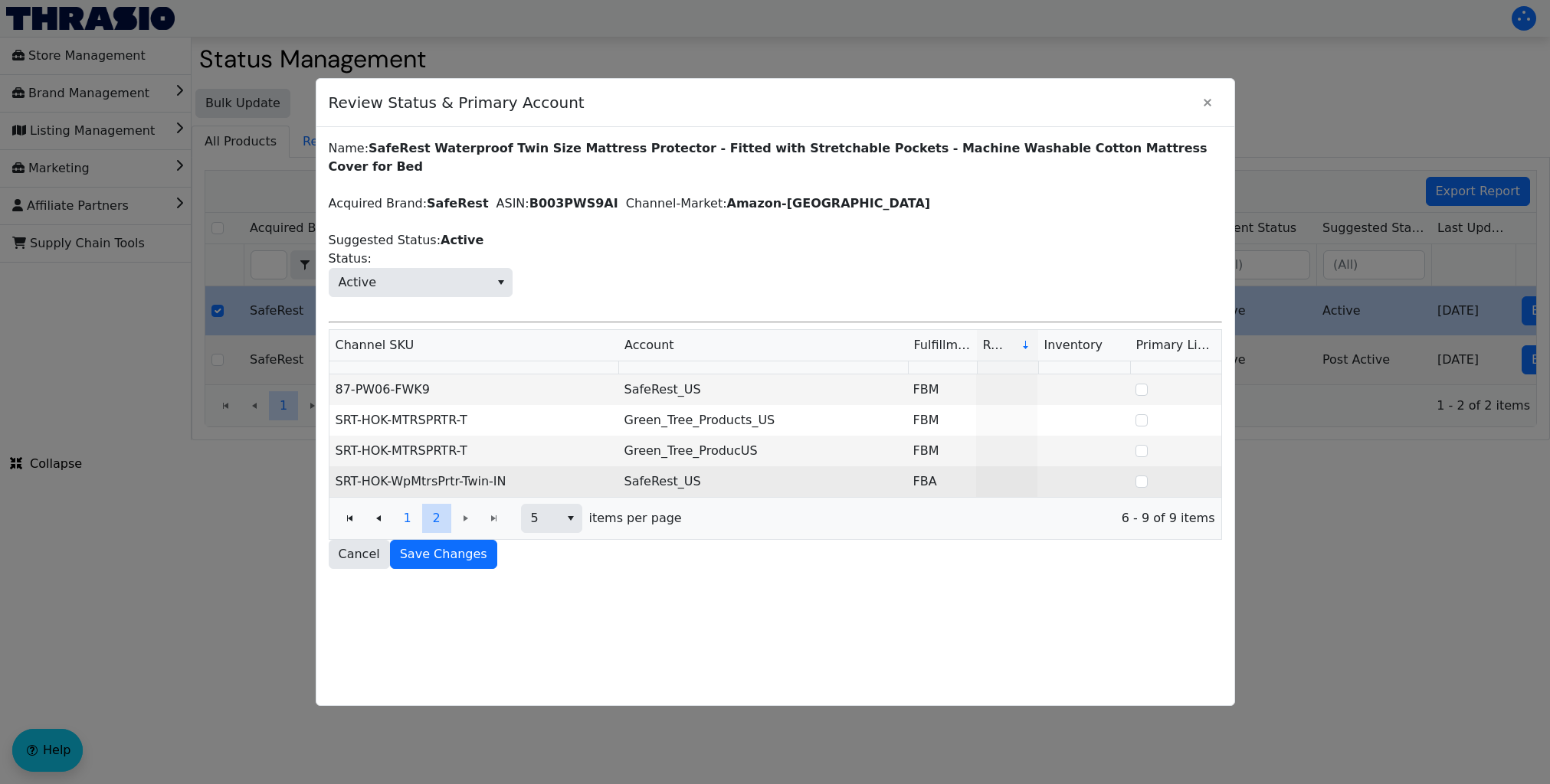
click at [507, 466] on td "SRT-HOK-WpMtrsPrtr-Twin-IN" at bounding box center [473, 481] width 288 height 30
drag, startPoint x: 509, startPoint y: 463, endPoint x: 336, endPoint y: 465, distance: 173.0
click at [336, 466] on td "SRT-HOK-WpMtrsPrtr-Twin-IN" at bounding box center [473, 481] width 288 height 30
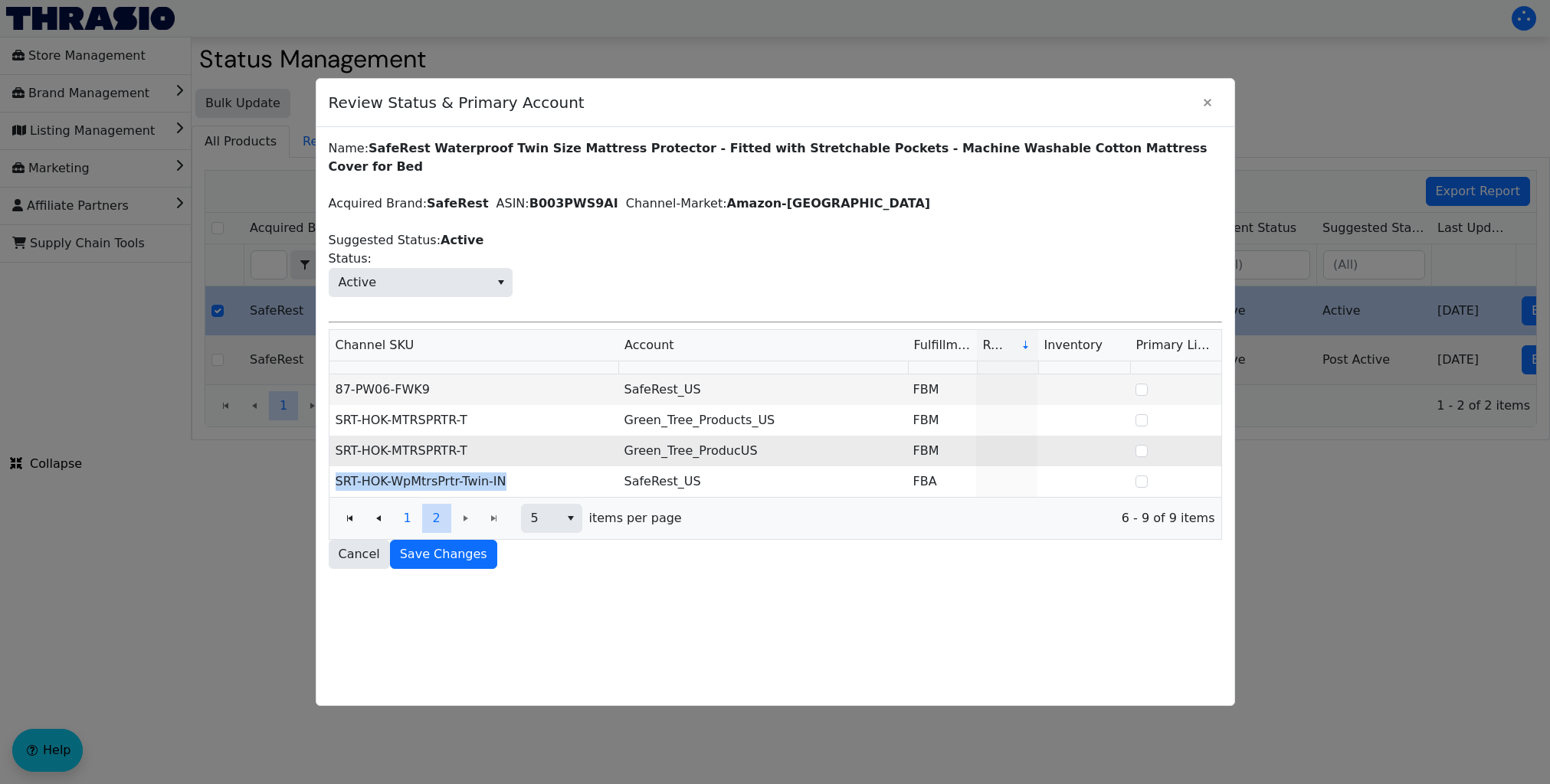
copy td "SRT-HOK-WpMtrsPrtr-Twin-IN"
click at [466, 436] on td "SRT-HOK-MTRSPRTR-T" at bounding box center [473, 451] width 288 height 30
drag, startPoint x: 473, startPoint y: 432, endPoint x: 336, endPoint y: 439, distance: 137.2
click at [336, 439] on td "SRT-HOK-MTRSPRTR-T" at bounding box center [473, 451] width 288 height 30
click at [481, 445] on td "SRT-HOK-MTRSPRTR-T" at bounding box center [473, 451] width 288 height 30
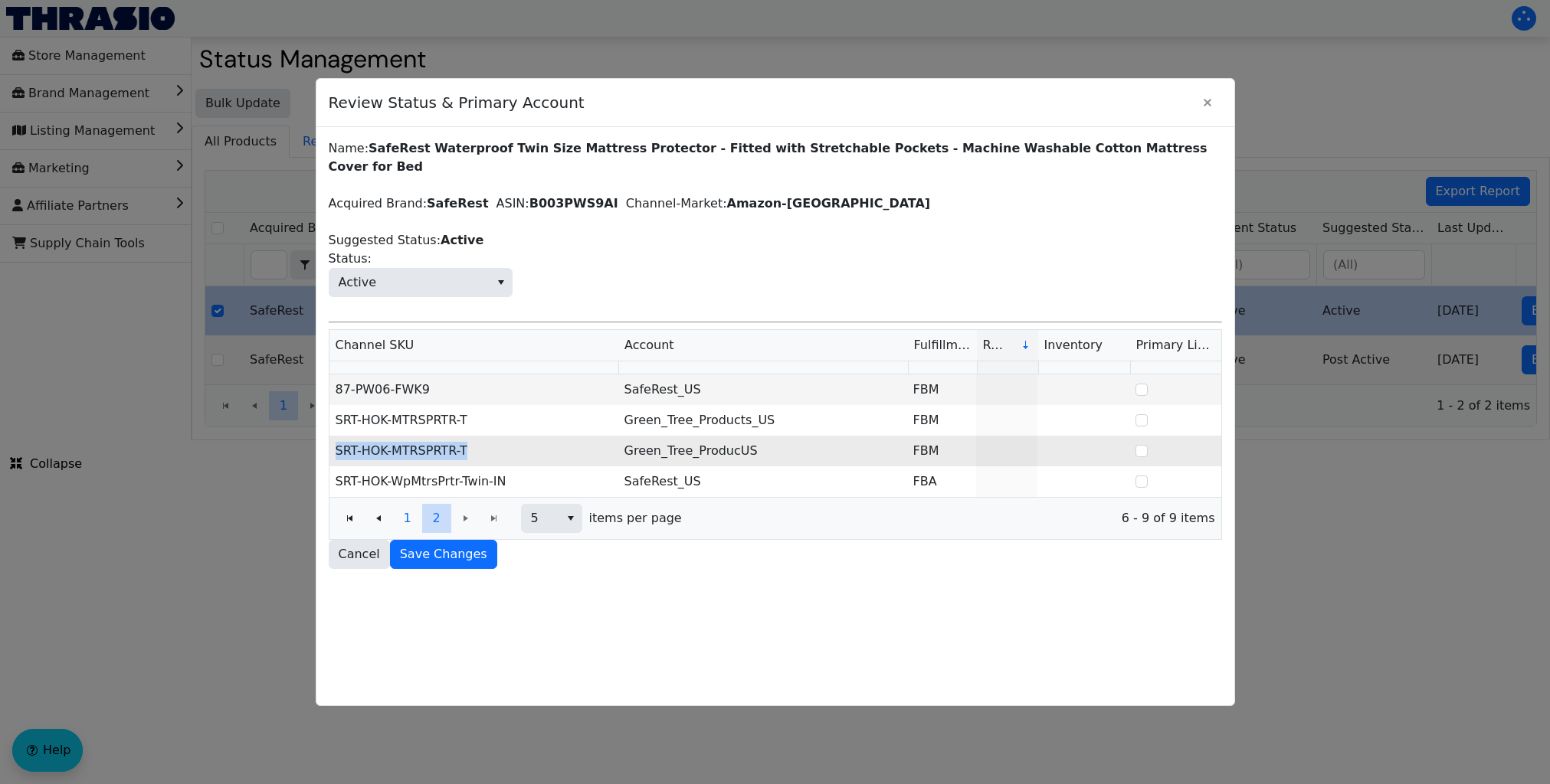
drag, startPoint x: 480, startPoint y: 439, endPoint x: 332, endPoint y: 438, distance: 148.0
click at [332, 438] on td "SRT-HOK-MTRSPRTR-T" at bounding box center [473, 451] width 288 height 30
copy td "SRT-HOK-MTRSPRTR-T"
click at [1203, 101] on icon "Close" at bounding box center [1208, 103] width 19 height 13
copy td "SRT-HOK-MTRSPRTR-T"
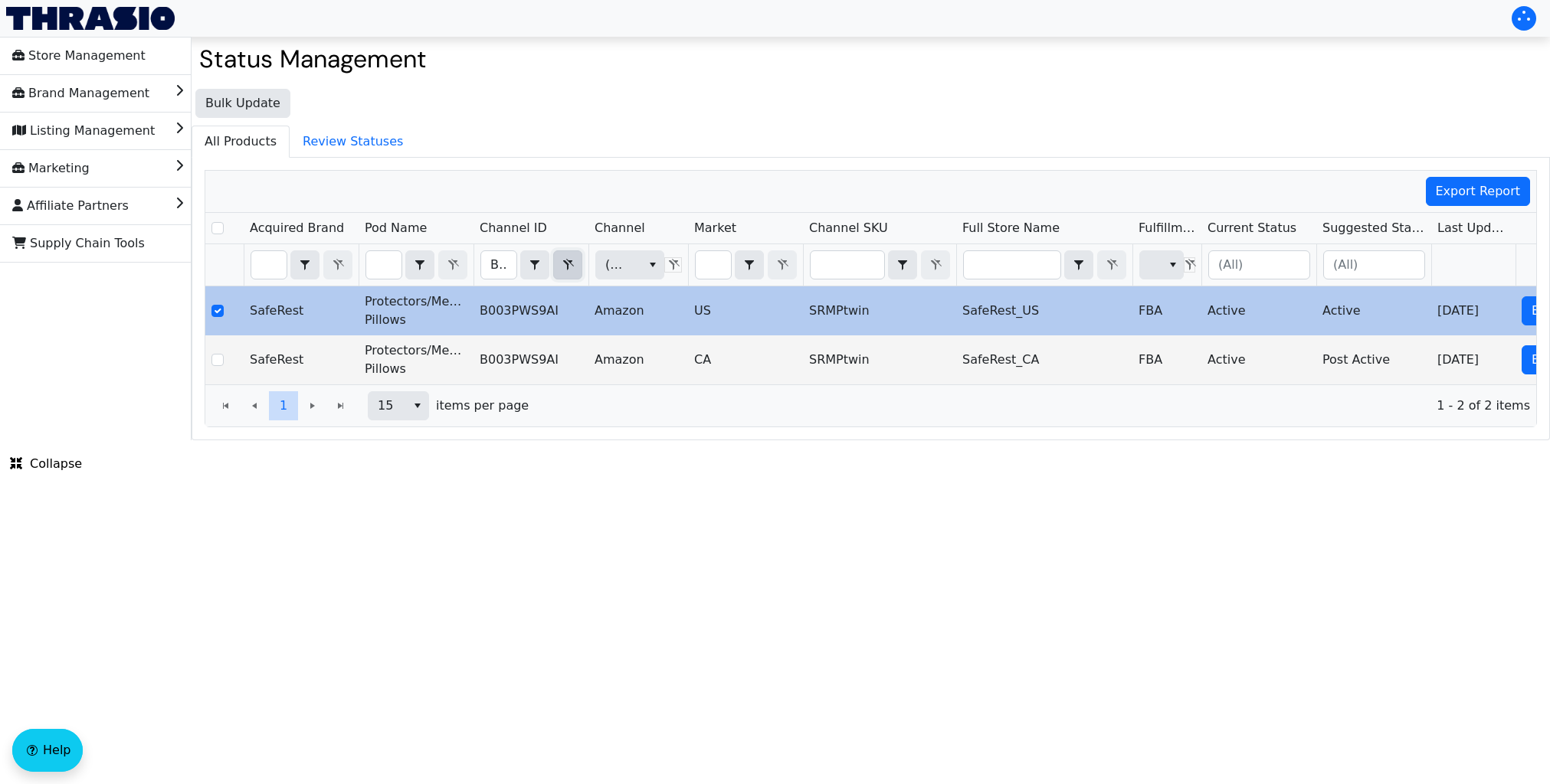
click at [565, 267] on icon "Filter" at bounding box center [567, 265] width 19 height 13
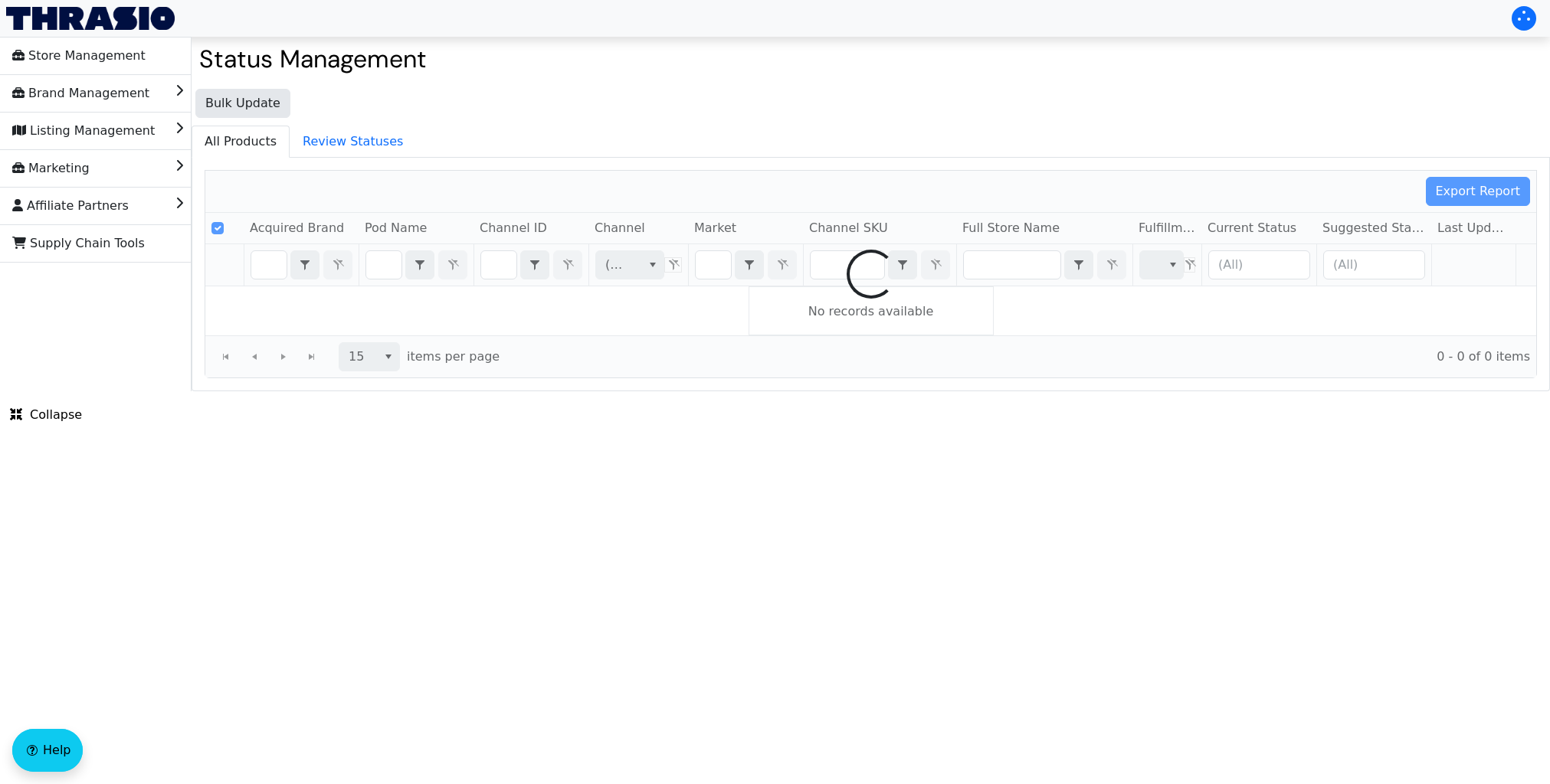
click at [493, 265] on div at bounding box center [870, 275] width 1331 height 207
click at [497, 266] on div at bounding box center [870, 275] width 1331 height 207
click at [498, 270] on div at bounding box center [870, 275] width 1331 height 207
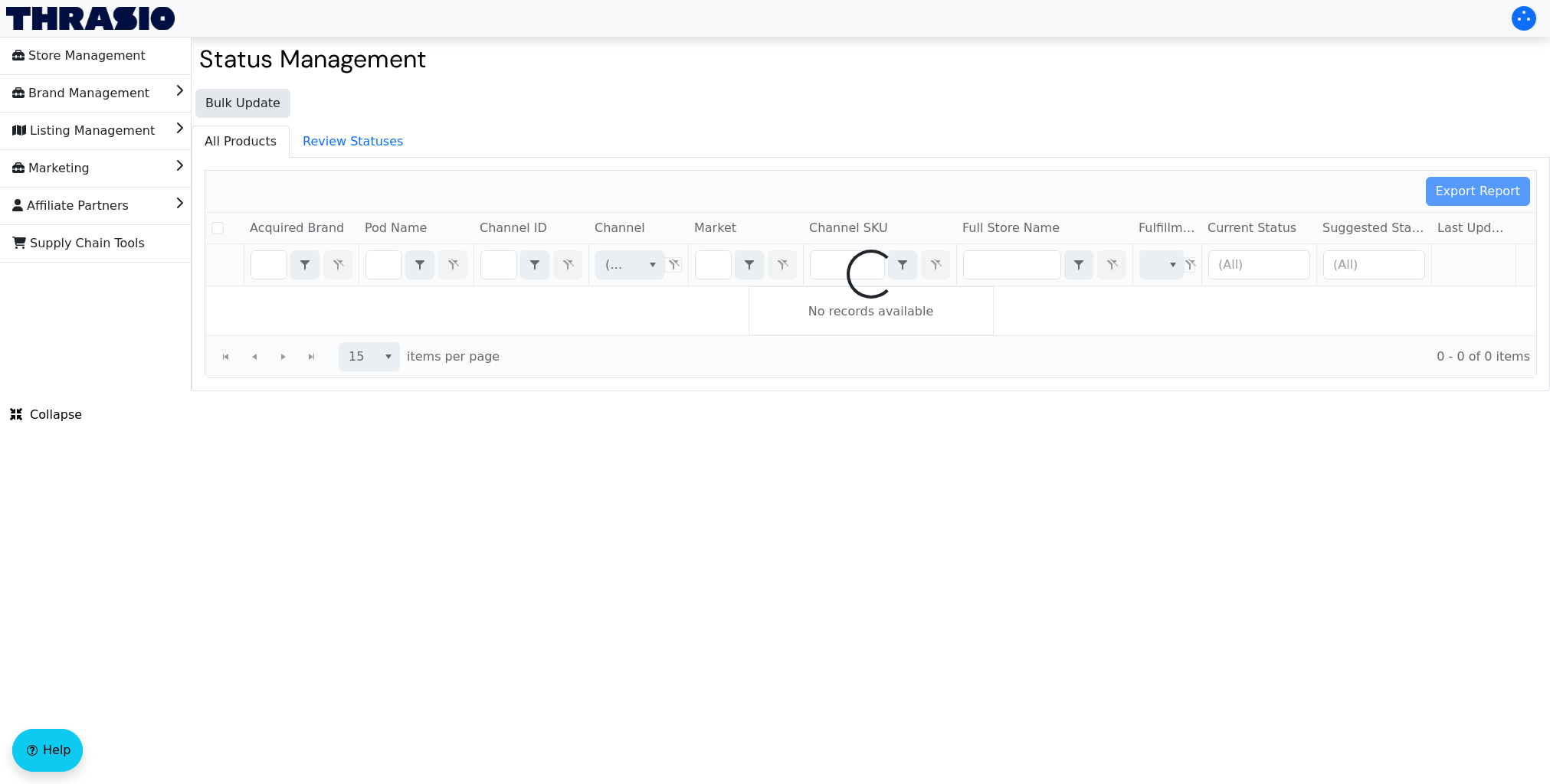
checkbox input "false"
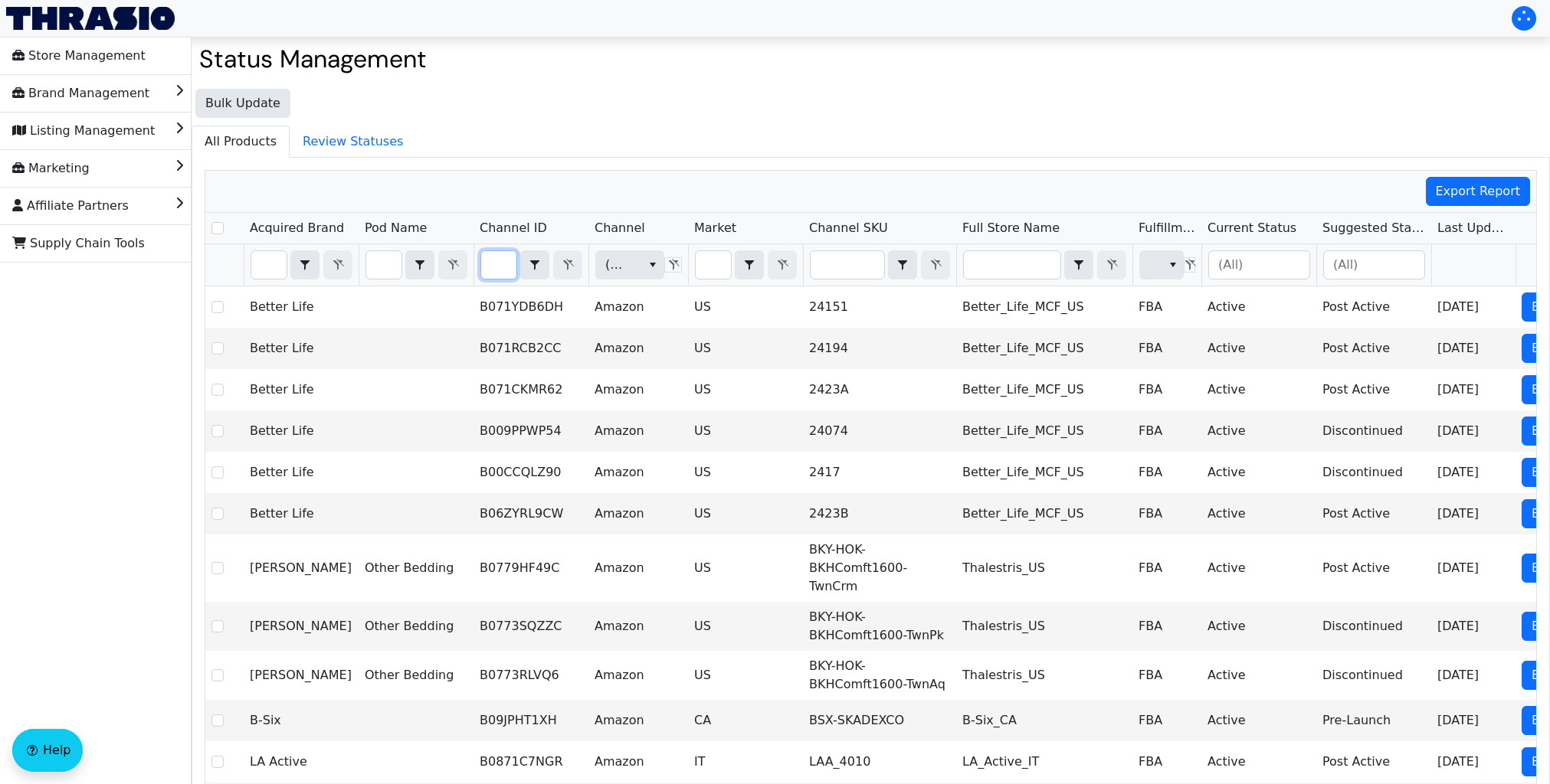
click at [499, 262] on input "Filter" at bounding box center [499, 265] width 35 height 27
type input "B097NMCRW6"
checkbox input "true"
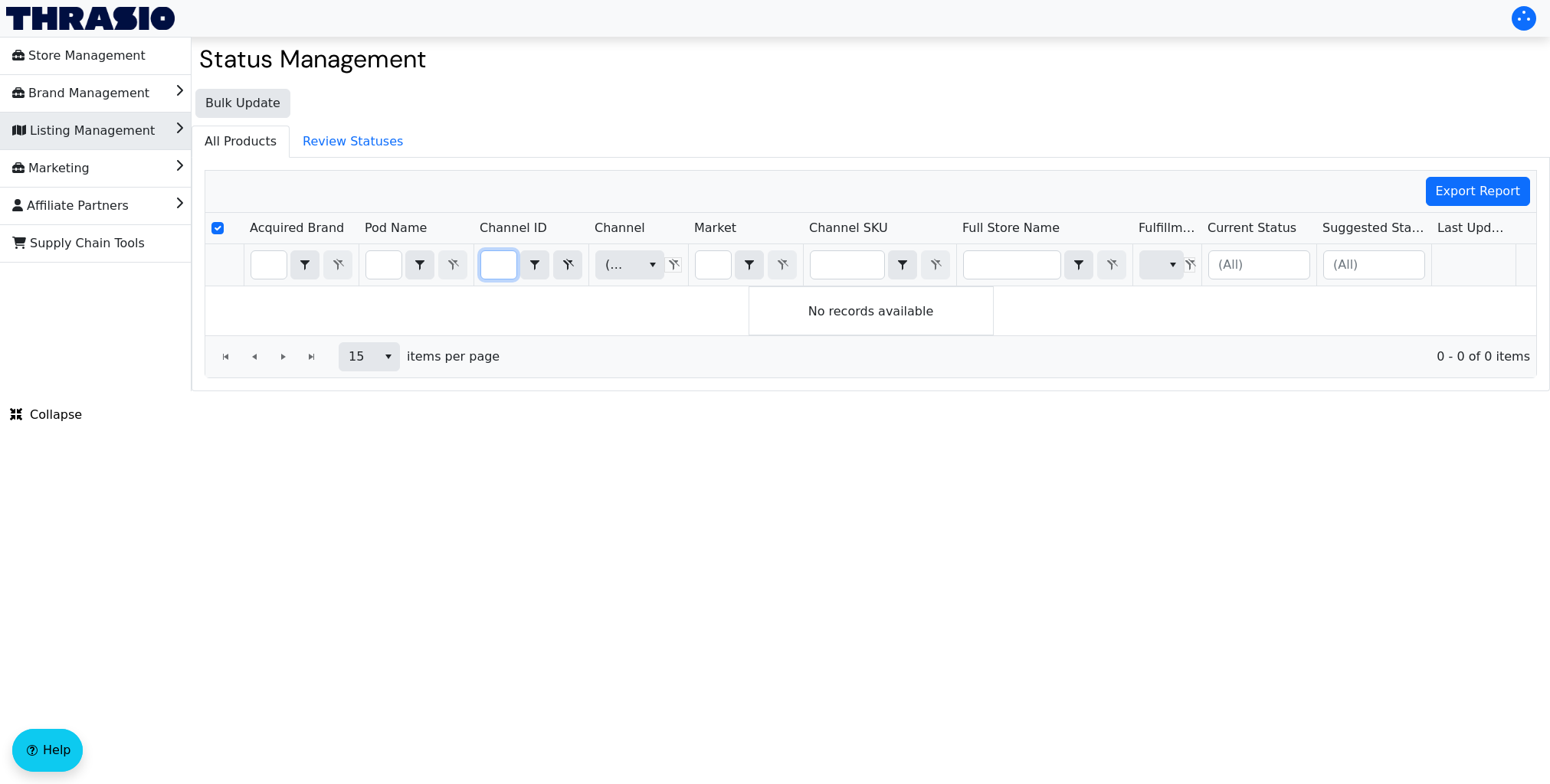
type input "B097NMCRW6"
click at [117, 138] on span "Listing Management" at bounding box center [84, 130] width 143 height 24
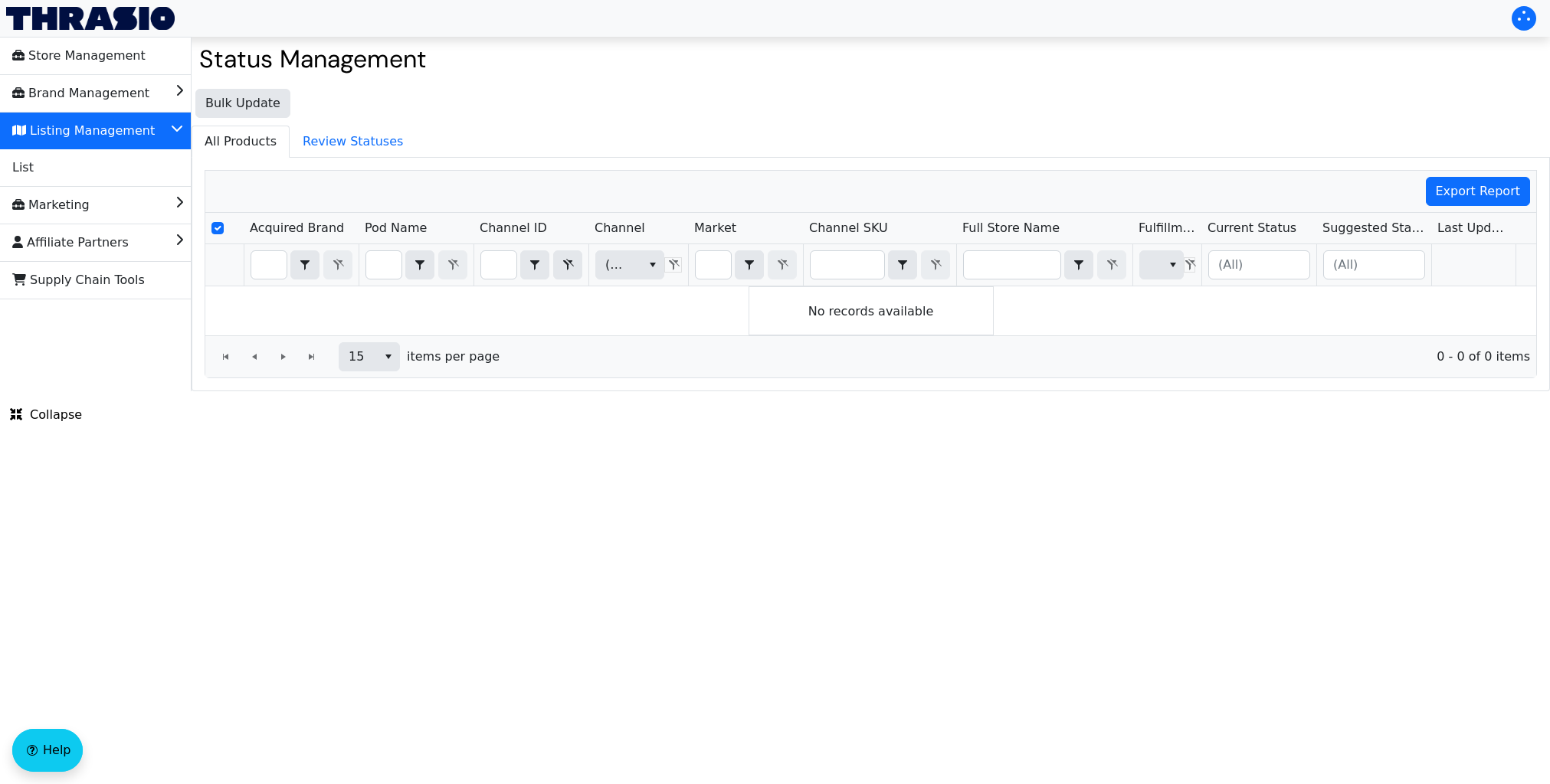
scroll to position [0, 0]
click at [94, 172] on li "List" at bounding box center [96, 168] width 192 height 37
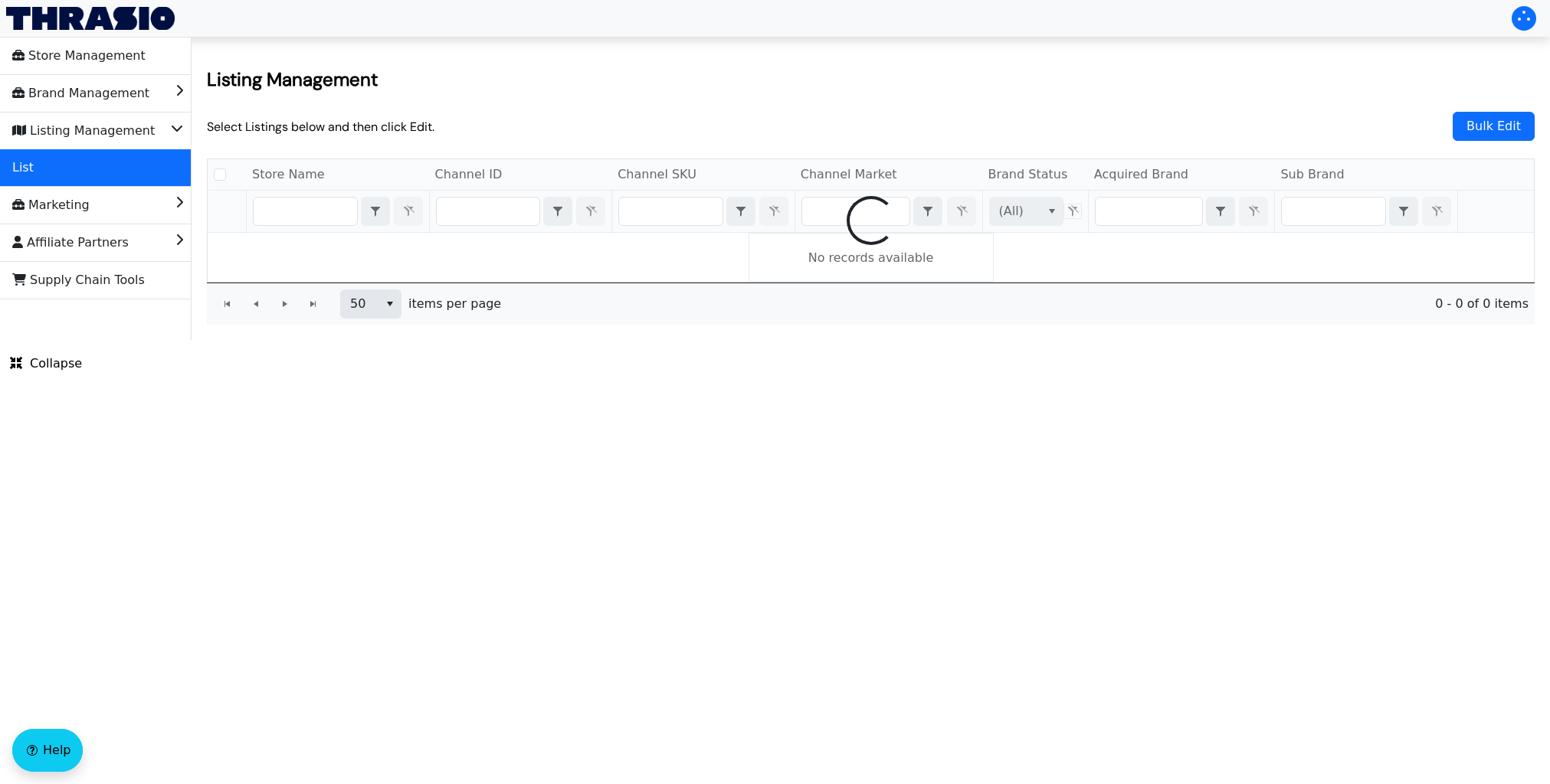
checkbox input "false"
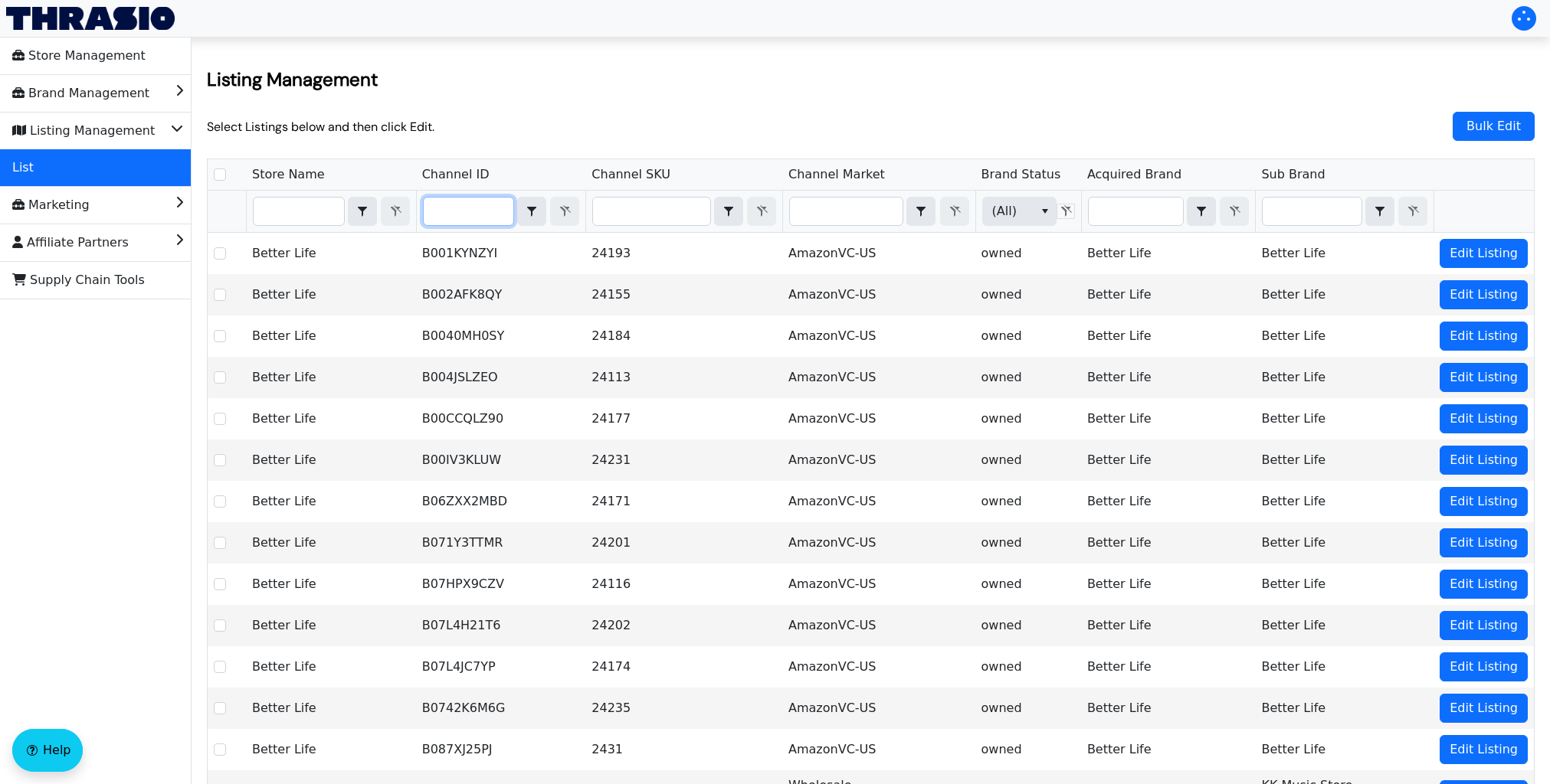
click at [461, 218] on input "Filter" at bounding box center [468, 211] width 90 height 27
type input "B097NMCRW6"
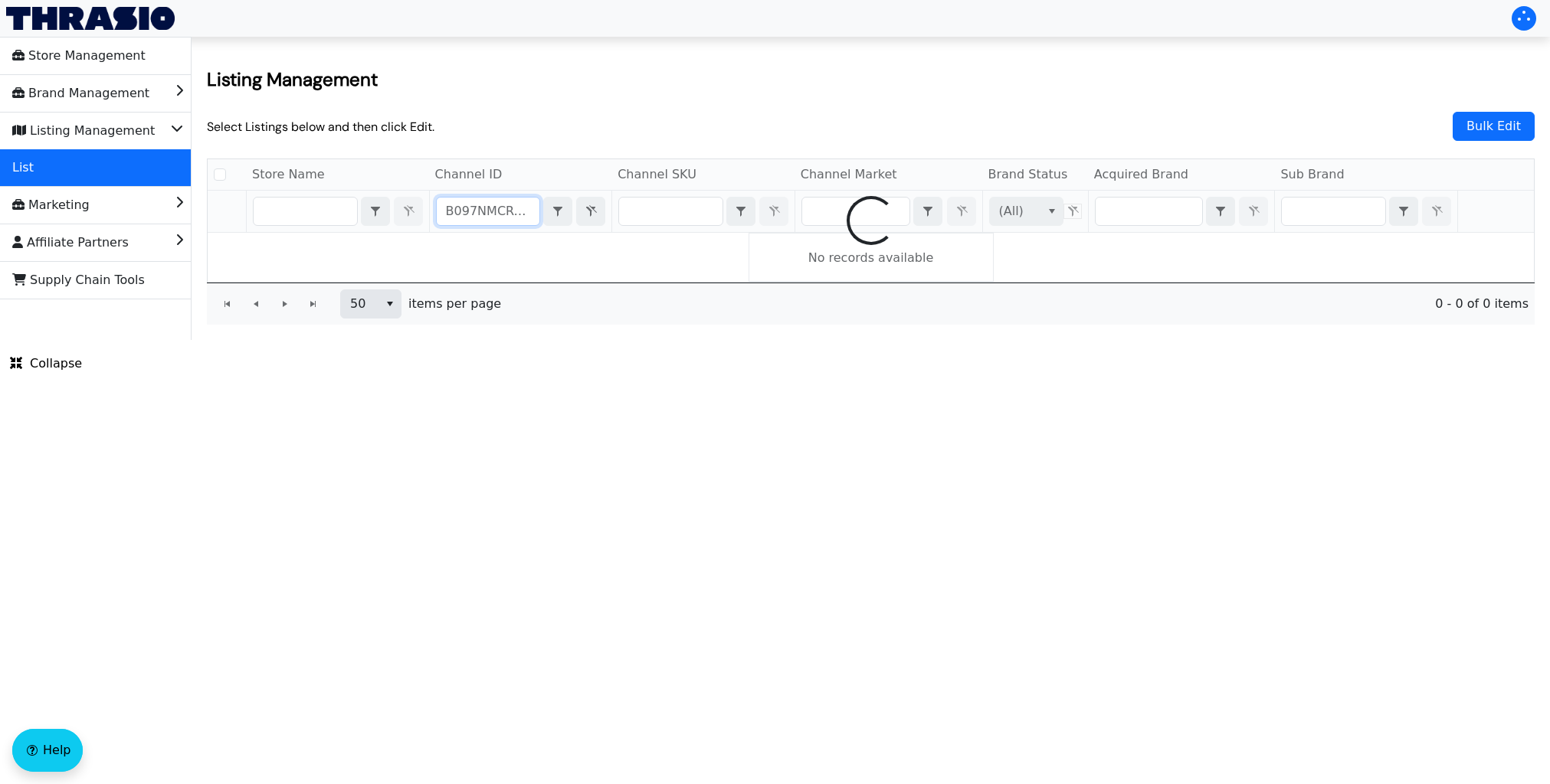
checkbox input "false"
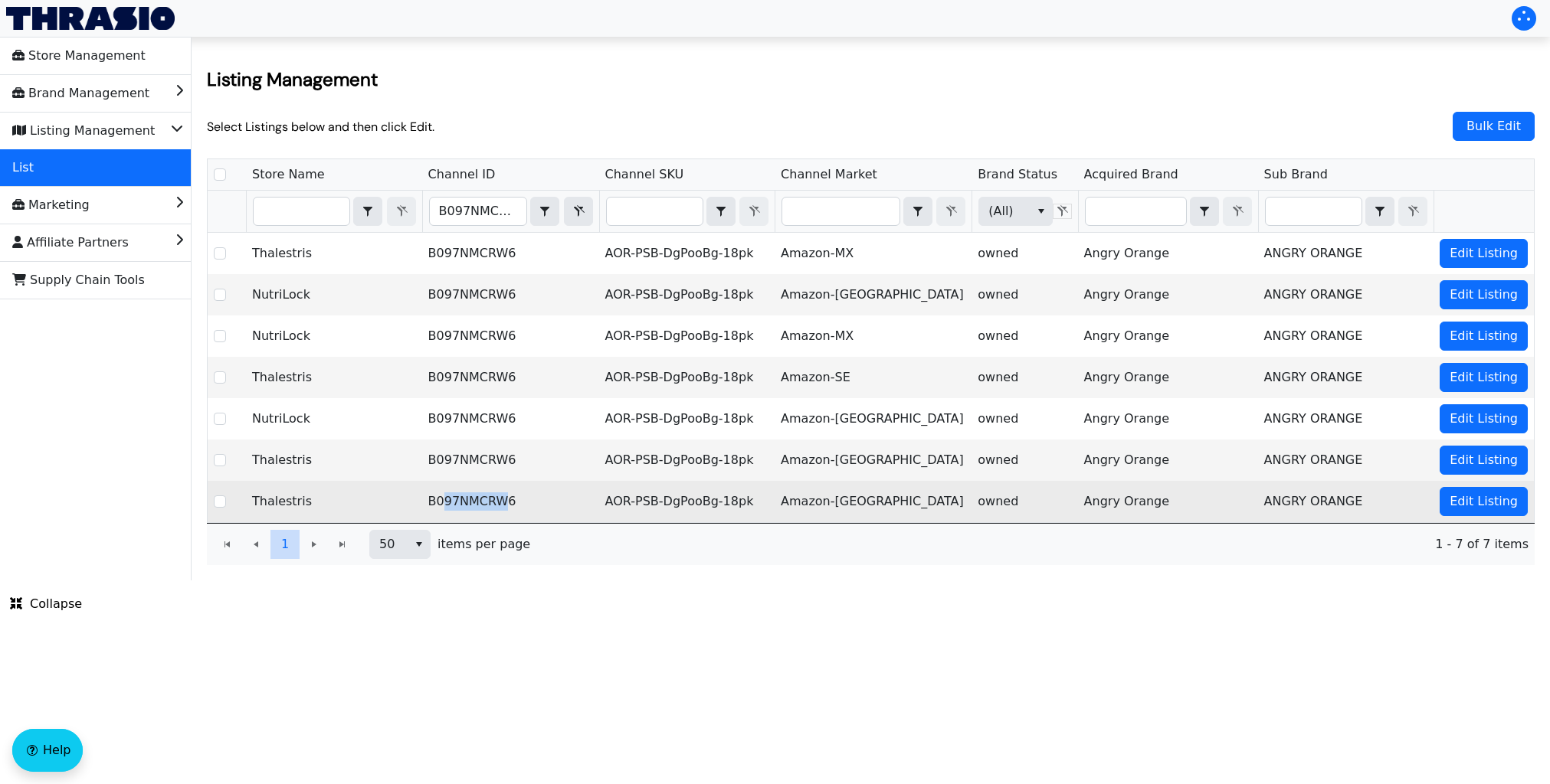
drag, startPoint x: 511, startPoint y: 503, endPoint x: 447, endPoint y: 507, distance: 64.1
click at [447, 507] on td "B097NMCRW6" at bounding box center [510, 501] width 177 height 41
click at [459, 487] on td "B097NMCRW6" at bounding box center [510, 501] width 177 height 41
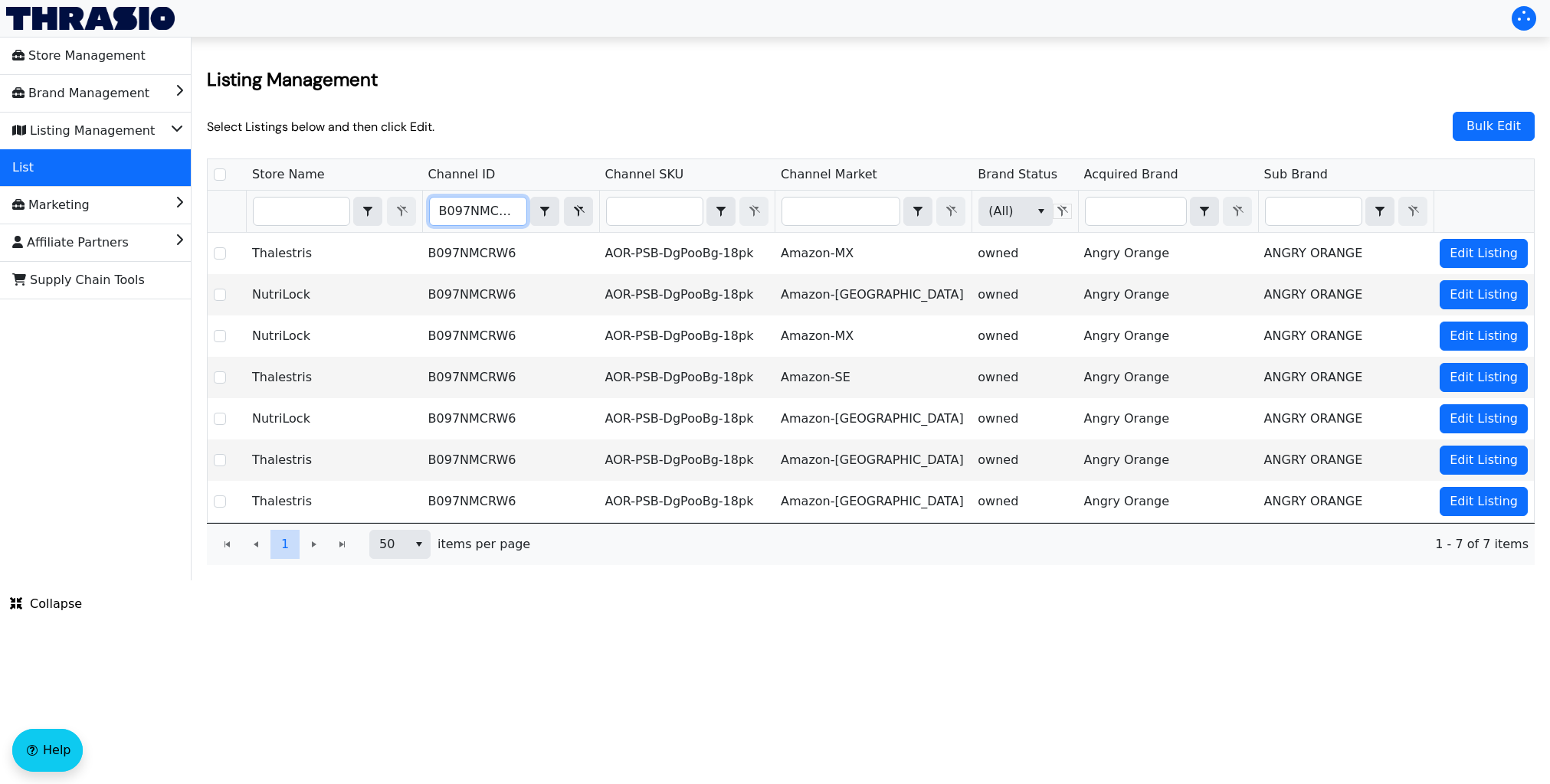
click at [444, 208] on input "B097NMCRW6" at bounding box center [479, 211] width 98 height 27
drag, startPoint x: 445, startPoint y: 210, endPoint x: 587, endPoint y: 211, distance: 142.0
click at [587, 211] on div "B097NMCRW6 Contains" at bounding box center [511, 211] width 164 height 29
type input "B003PWS9AI"
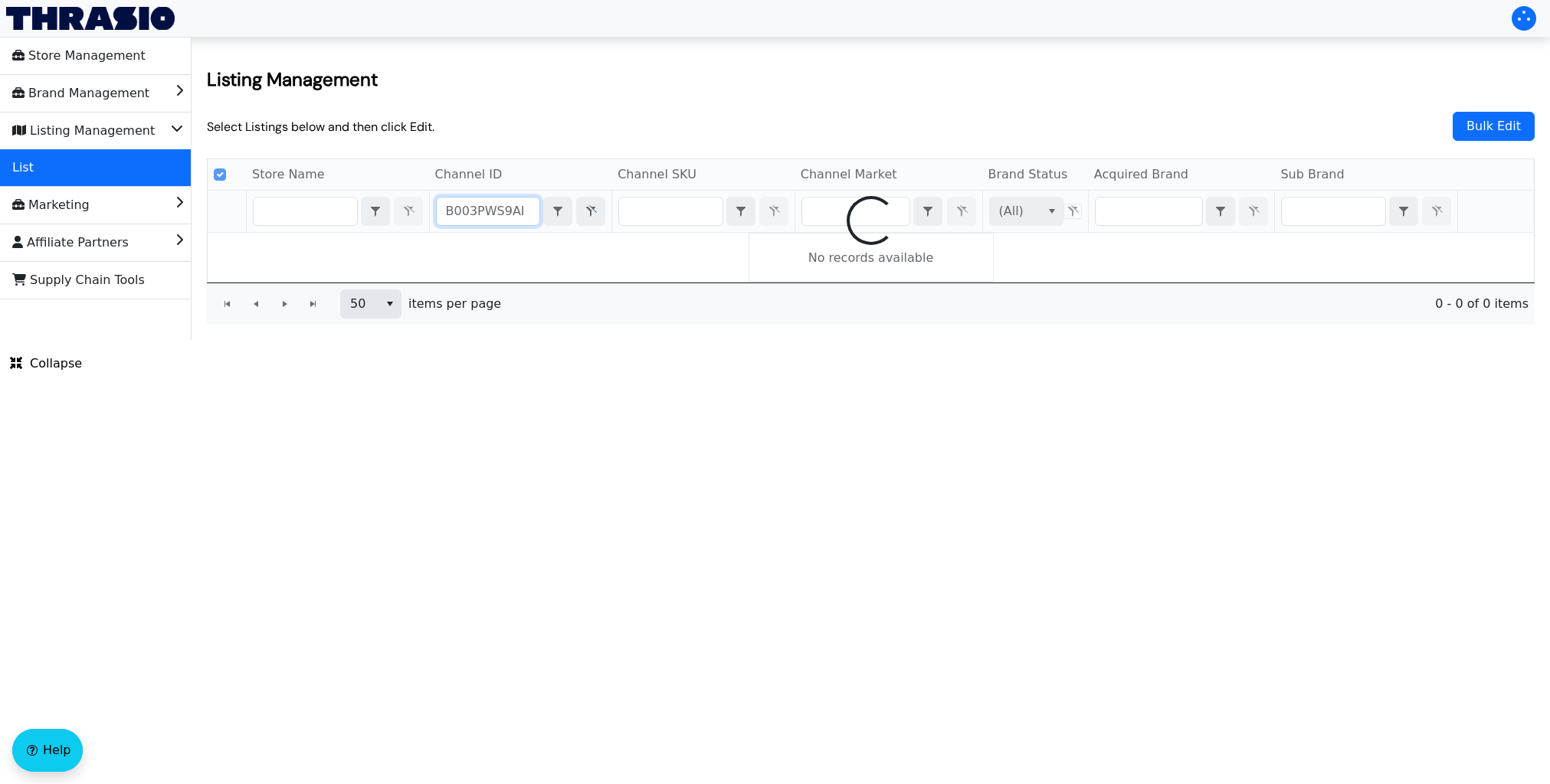
checkbox input "false"
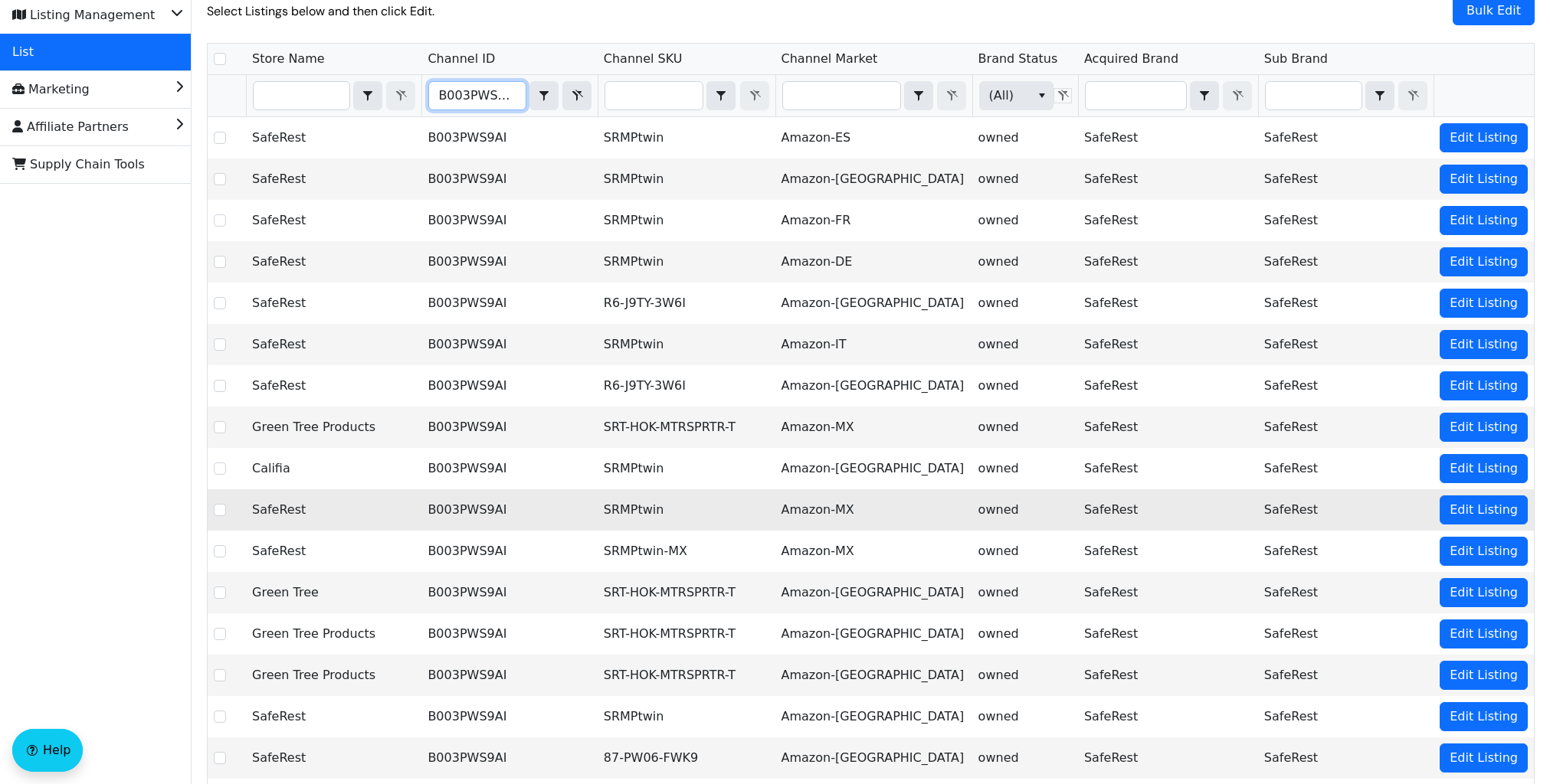
scroll to position [108, 0]
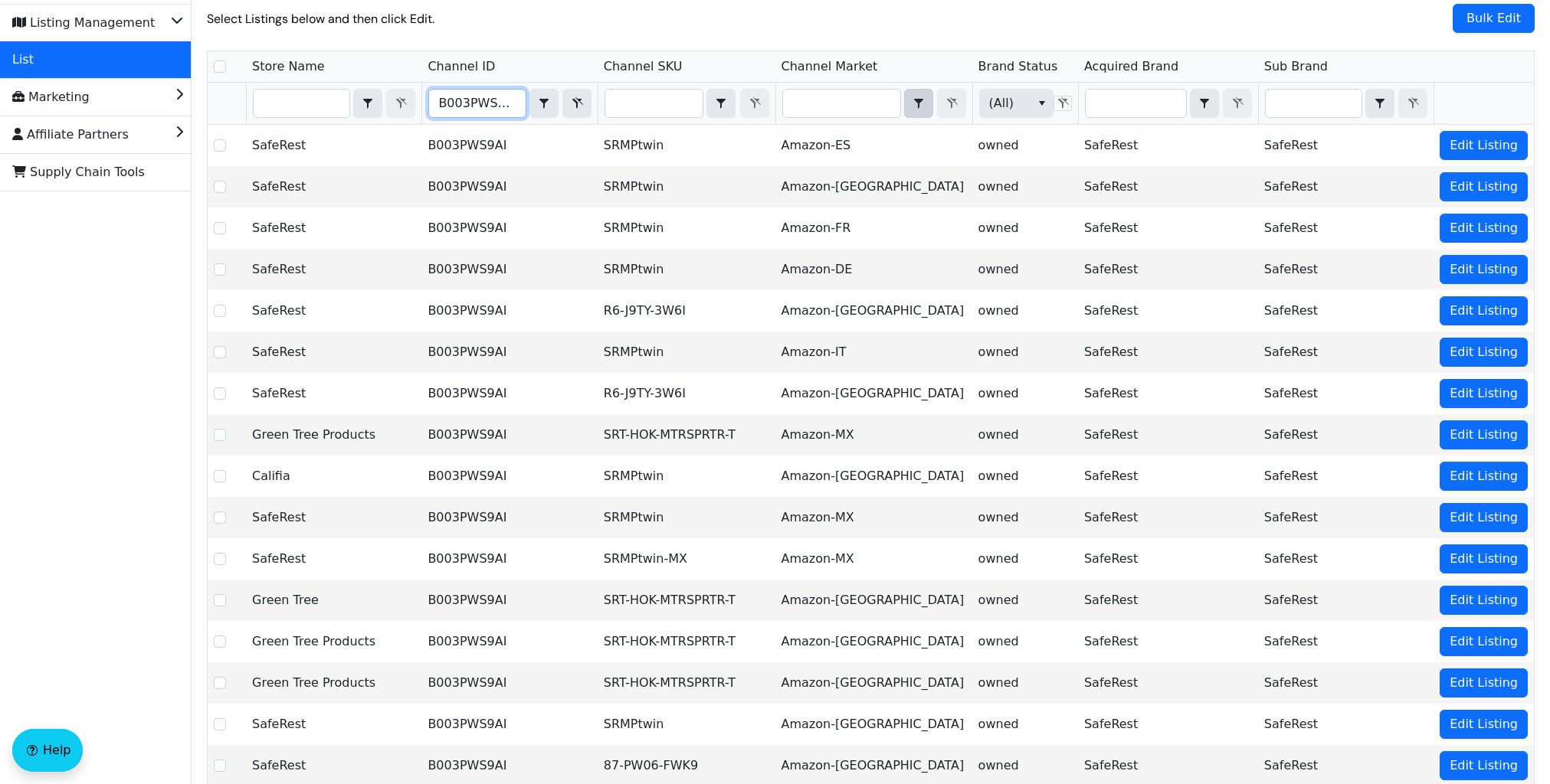
type input "B003PWS9AI"
click at [921, 111] on span "select" at bounding box center [918, 103] width 19 height 19
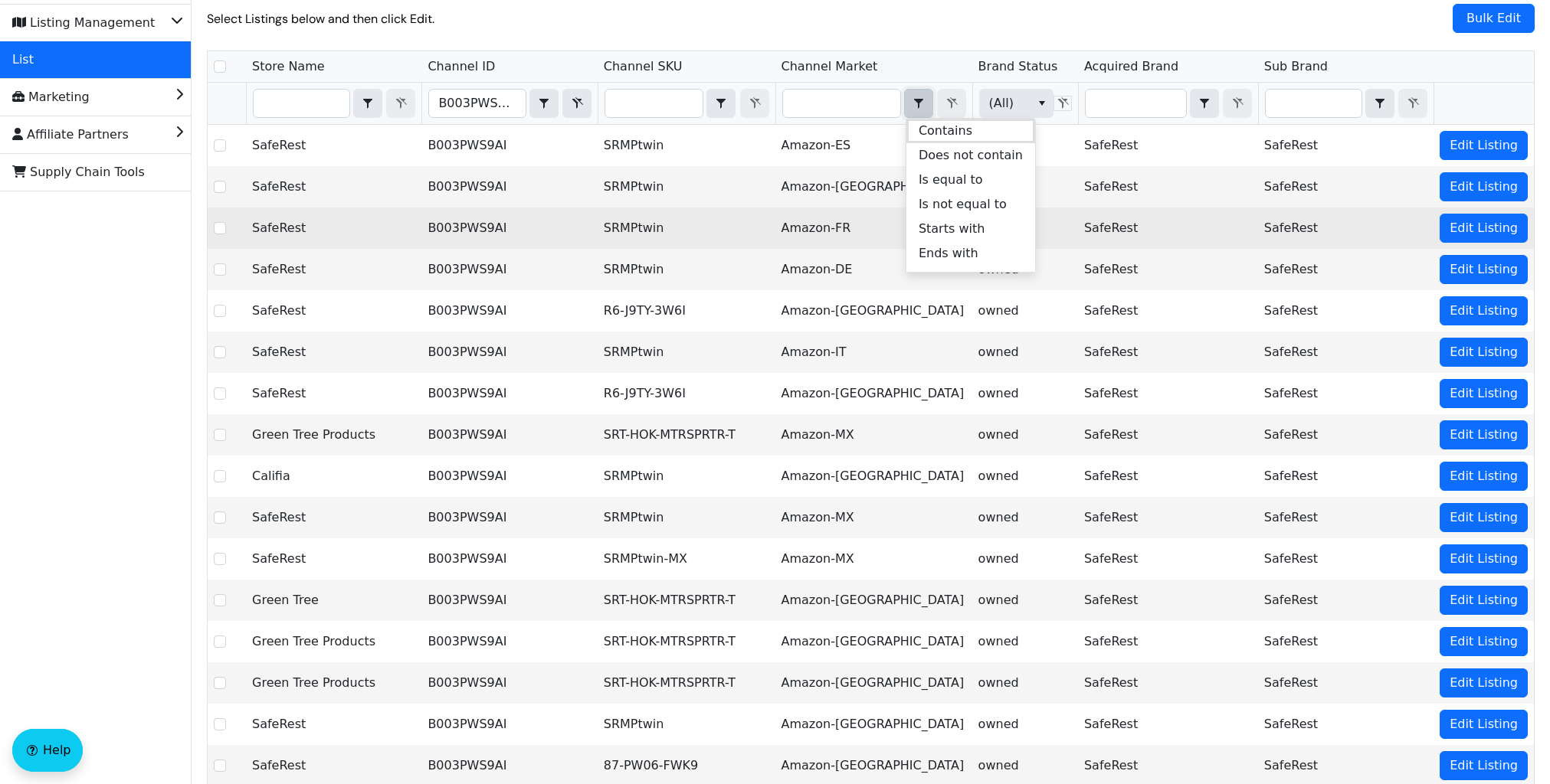
click at [866, 229] on td "Amazon-FR" at bounding box center [873, 228] width 197 height 41
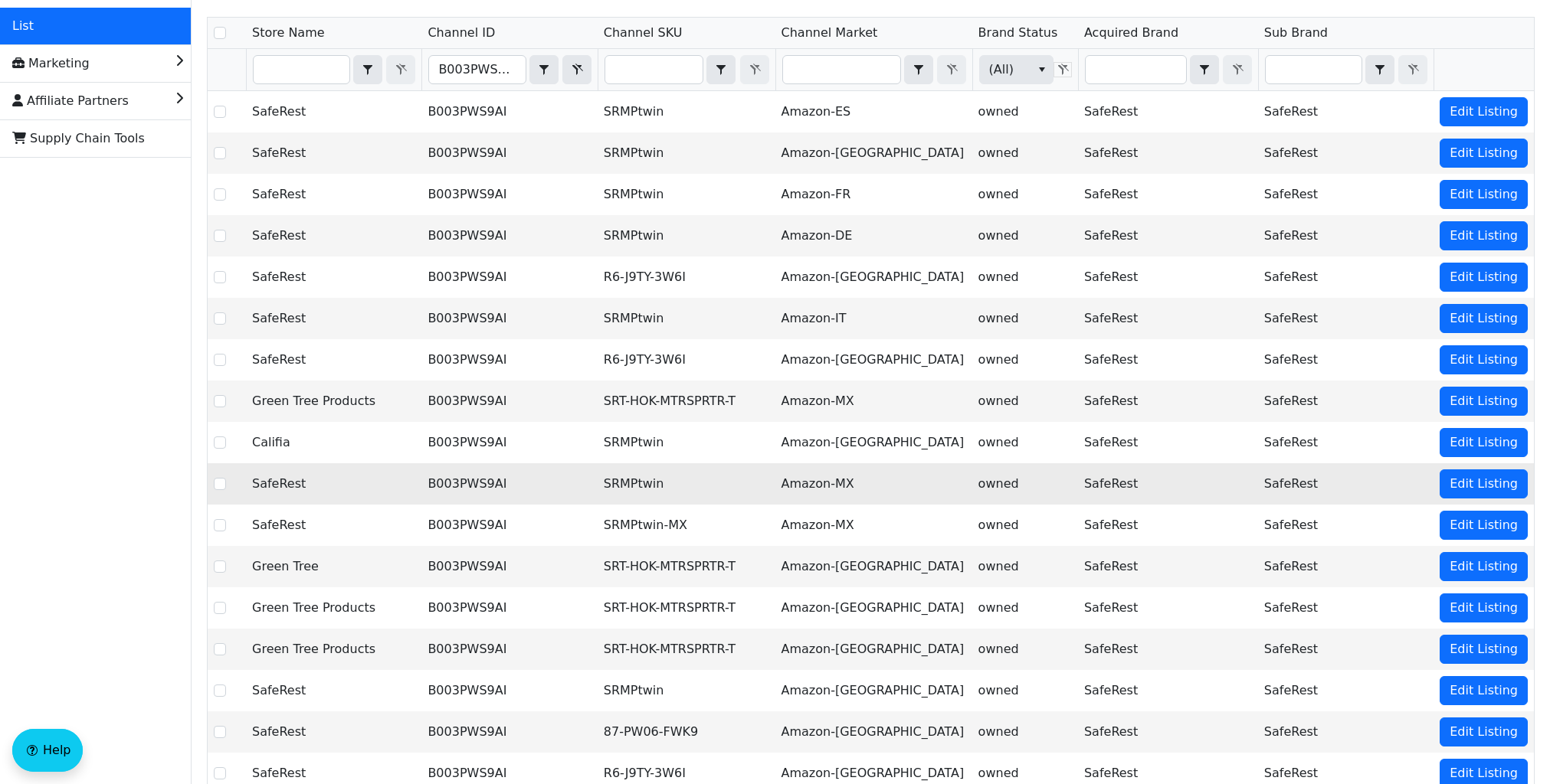
scroll to position [196, 0]
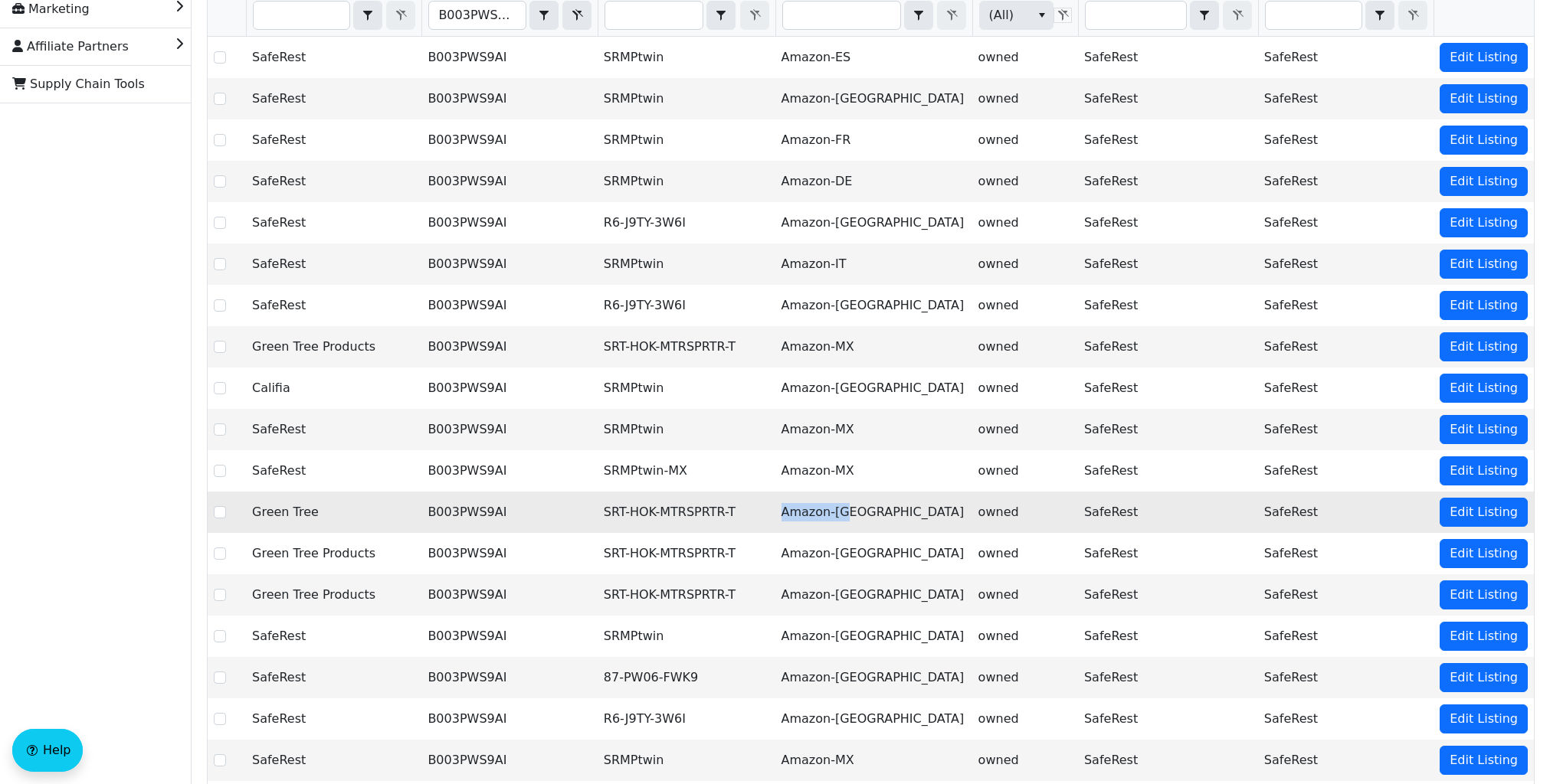
drag, startPoint x: 869, startPoint y: 518, endPoint x: 796, endPoint y: 519, distance: 73.0
click at [796, 519] on td "Amazon-[GEOGRAPHIC_DATA]" at bounding box center [873, 512] width 197 height 41
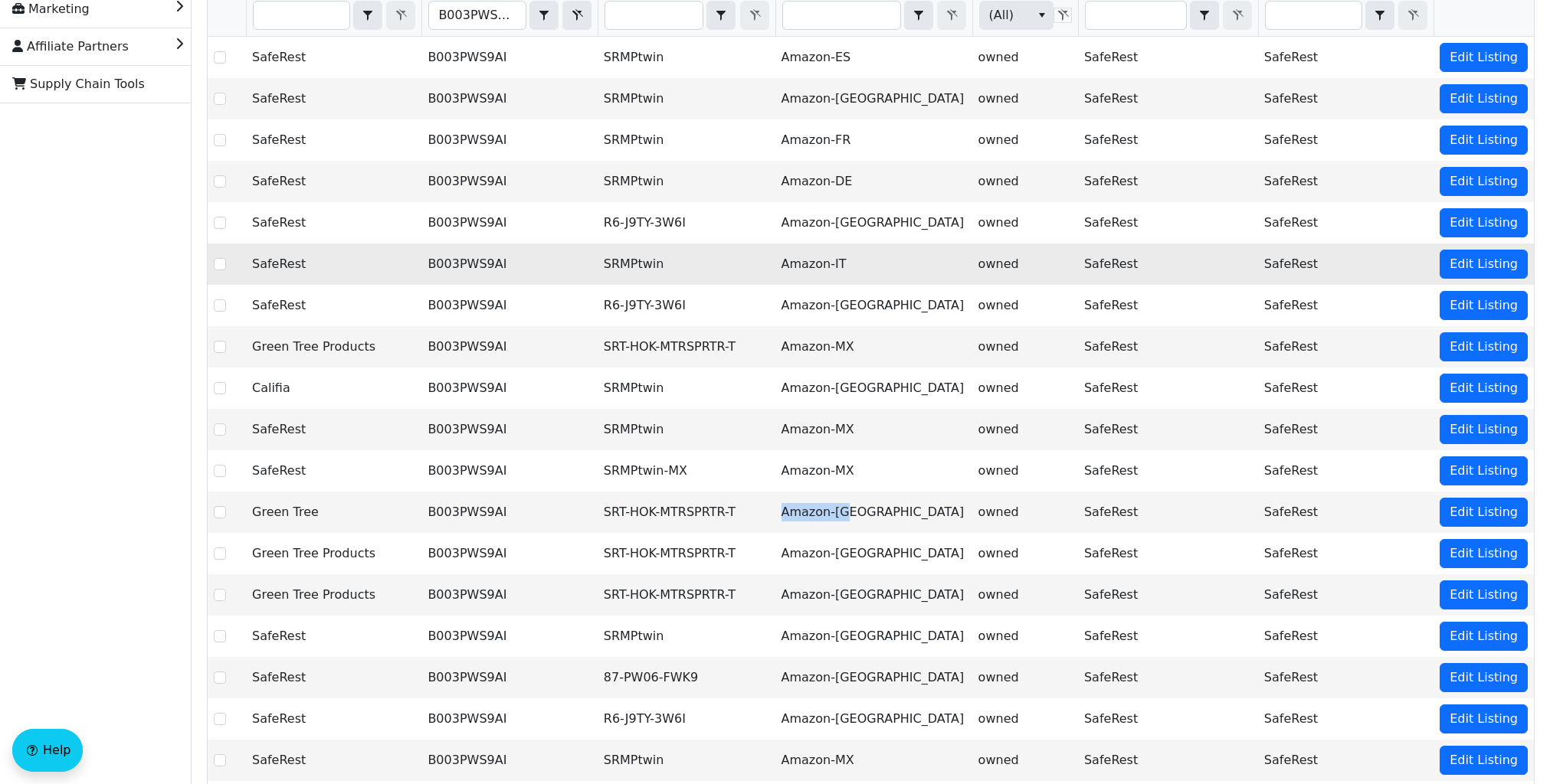
copy td "Amazon-[GEOGRAPHIC_DATA]"
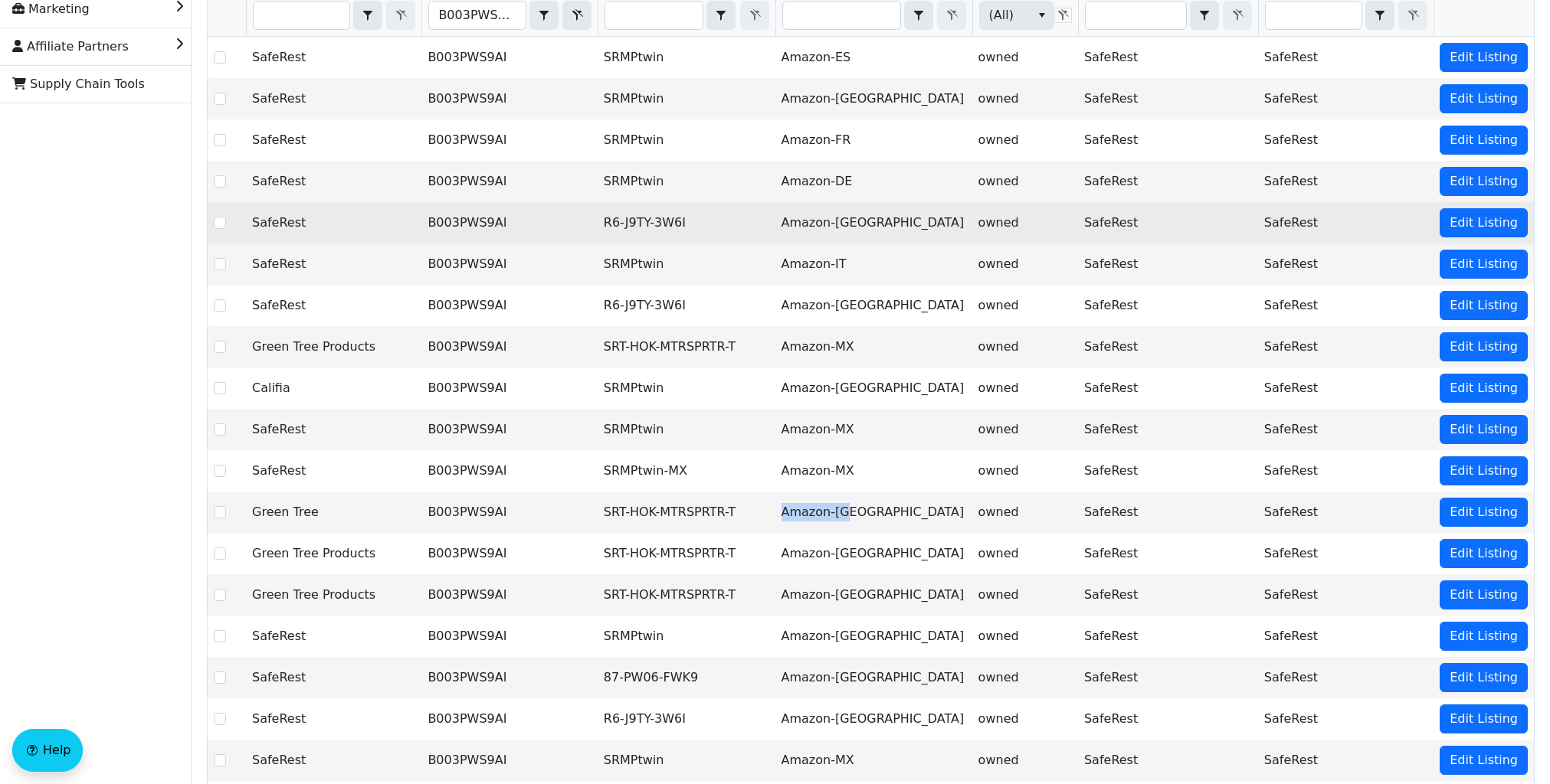
scroll to position [22, 0]
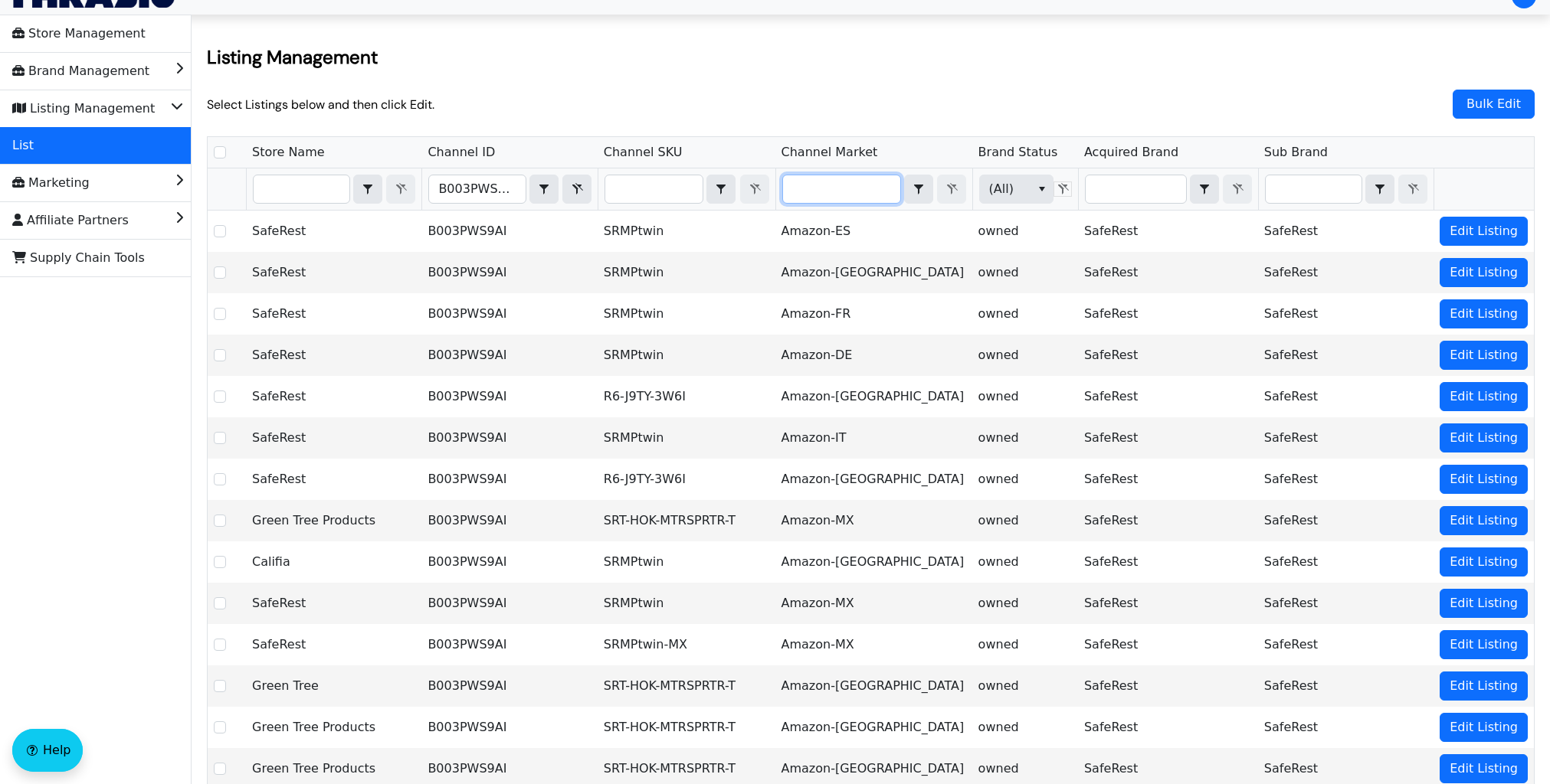
click at [835, 186] on input "Filter" at bounding box center [842, 189] width 117 height 27
type input "Amazon-[GEOGRAPHIC_DATA]"
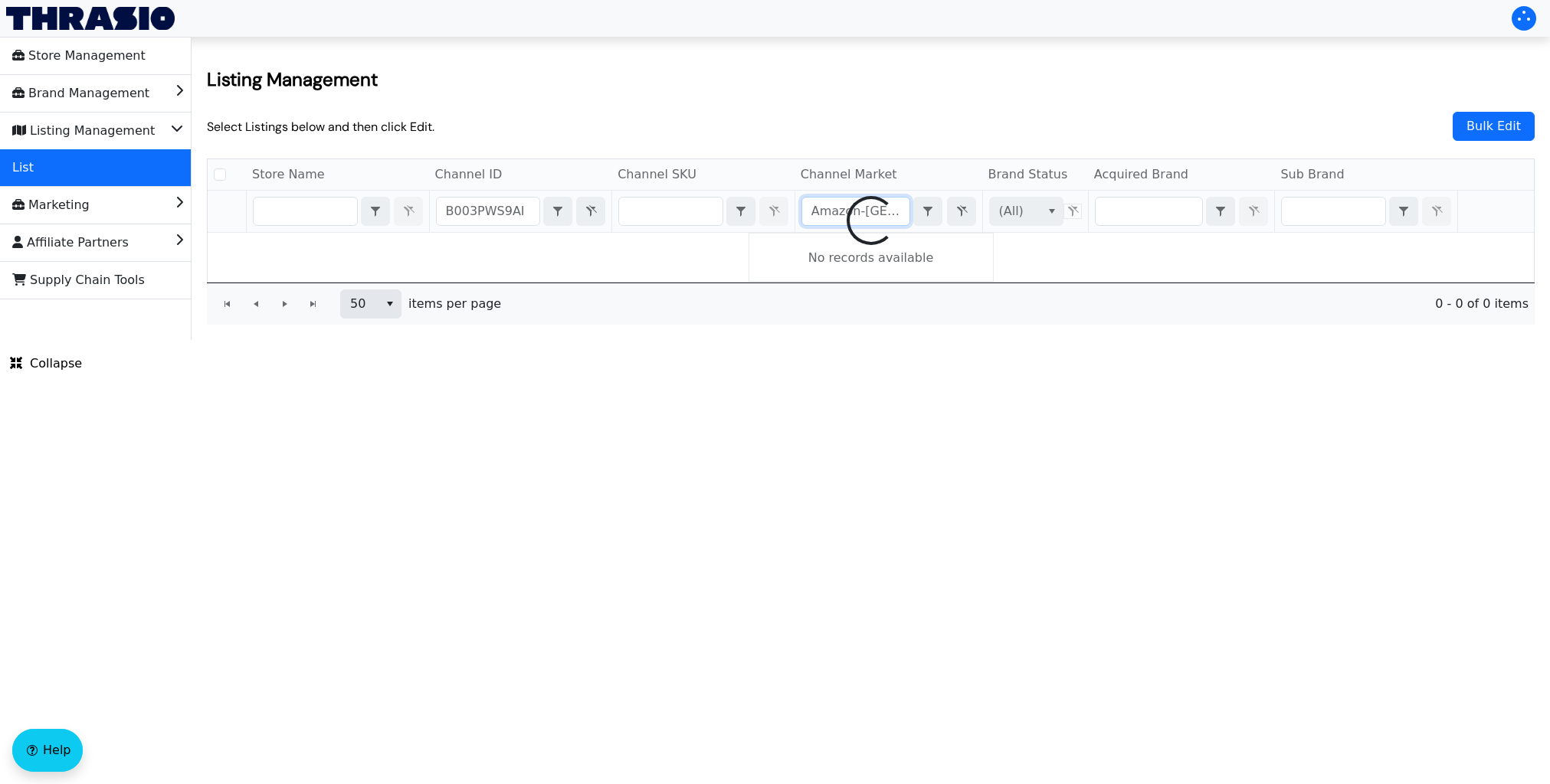
checkbox input "false"
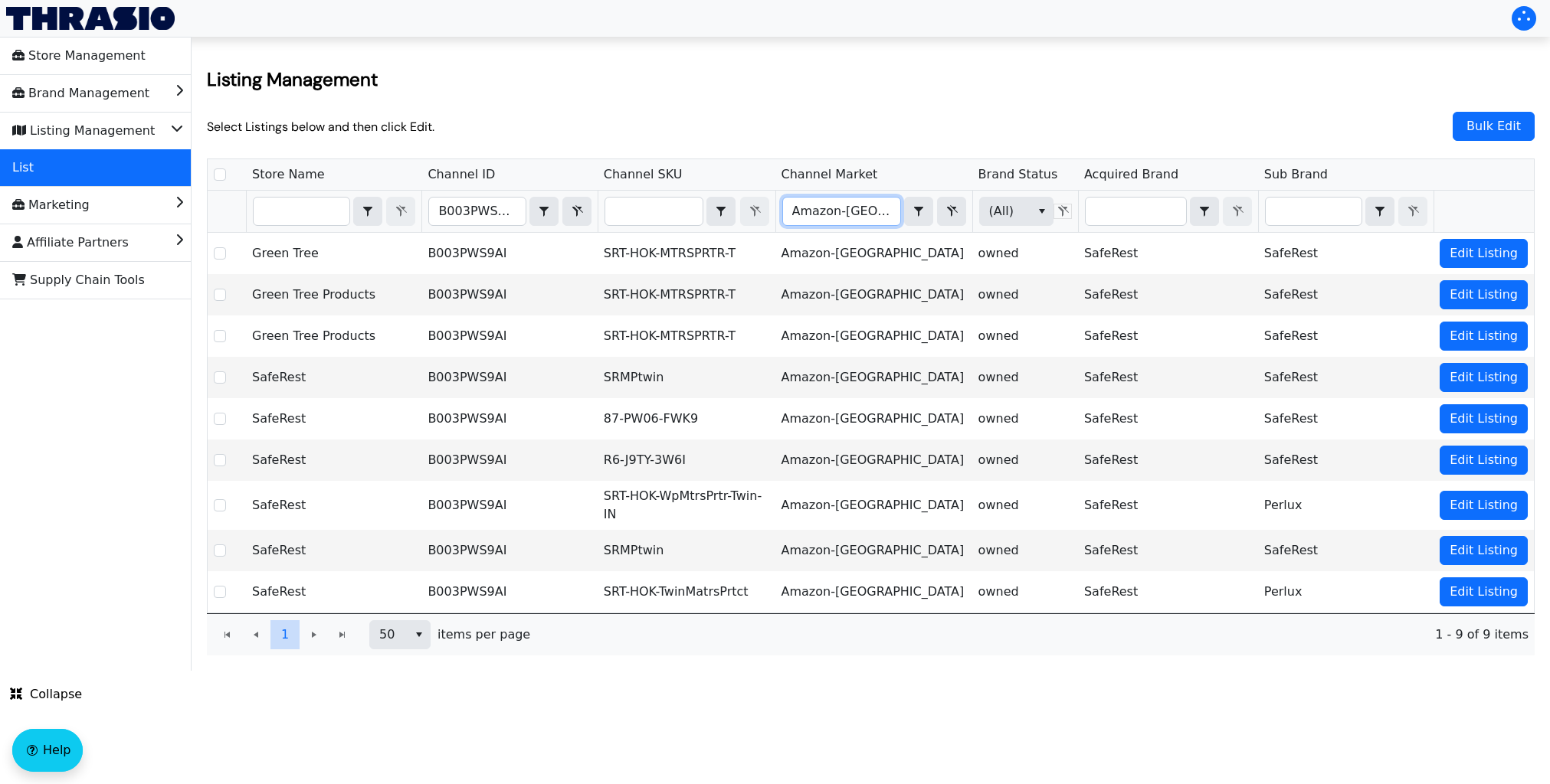
type input "Amazon-[GEOGRAPHIC_DATA]"
click at [879, 126] on div "Select Listings below and then click Edit. Bulk Edit" at bounding box center [871, 127] width 1328 height 41
click at [524, 214] on input "B003PWS9AI" at bounding box center [477, 211] width 96 height 27
drag, startPoint x: 524, startPoint y: 214, endPoint x: 433, endPoint y: 214, distance: 91.0
click at [433, 214] on th "B003PWS9AI Contains" at bounding box center [509, 211] width 175 height 42
